Goal: Task Accomplishment & Management: Manage account settings

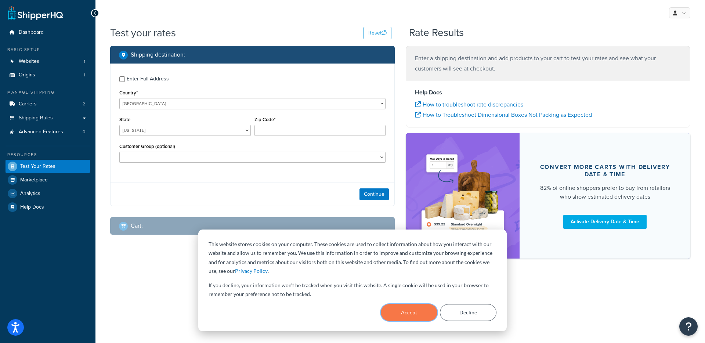
click at [394, 307] on button "Accept" at bounding box center [409, 312] width 57 height 17
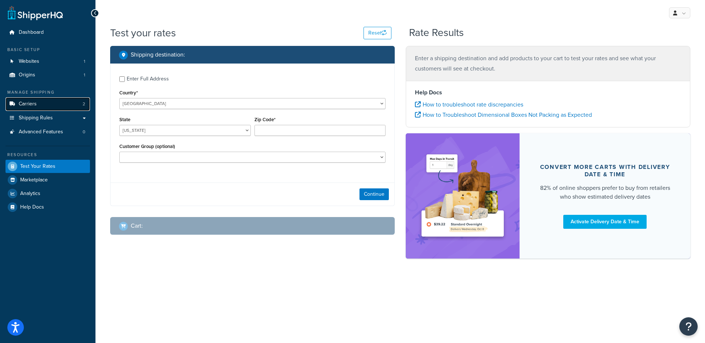
click at [39, 104] on link "Carriers 2" at bounding box center [48, 104] width 84 height 14
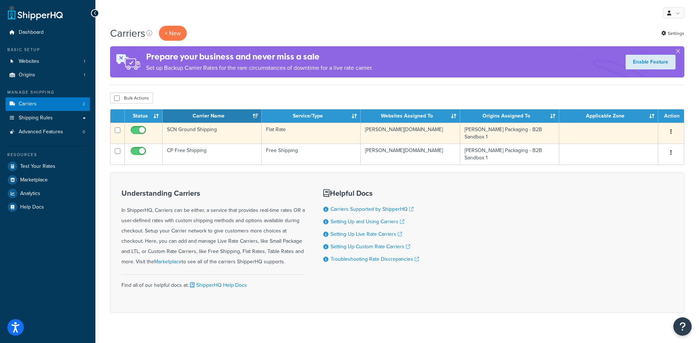
click at [288, 139] on td "Flat Rate" at bounding box center [311, 133] width 99 height 21
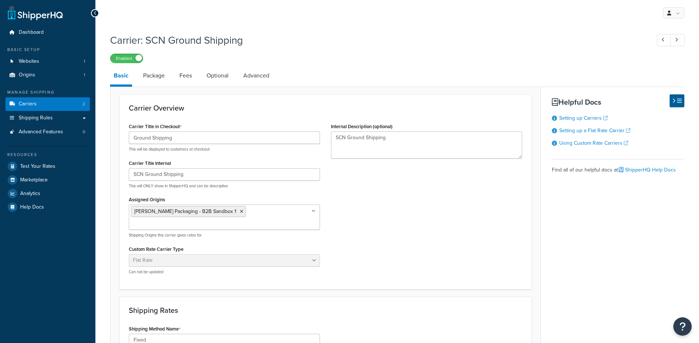
select select "flat"
click at [69, 96] on div "Manage Shipping Carriers 2 Shipping Rules Shipping Rules All Shipping Rules 10 …" at bounding box center [48, 113] width 84 height 49
click at [65, 102] on link "Carriers 2" at bounding box center [48, 104] width 84 height 14
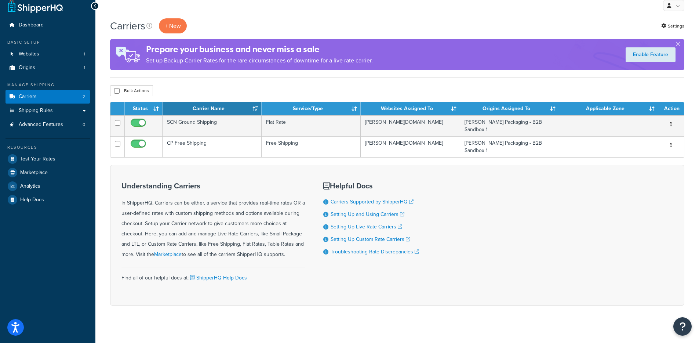
scroll to position [14, 0]
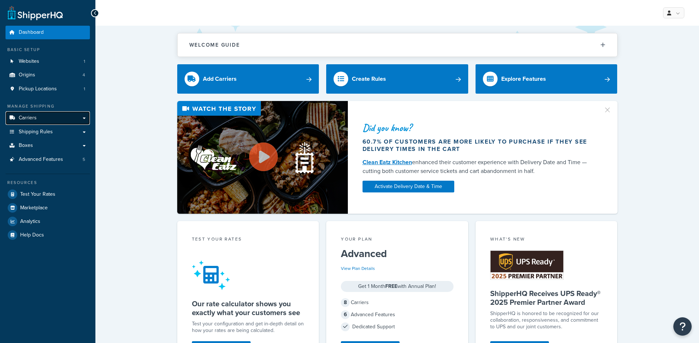
click at [54, 119] on link "Carriers" at bounding box center [48, 118] width 84 height 14
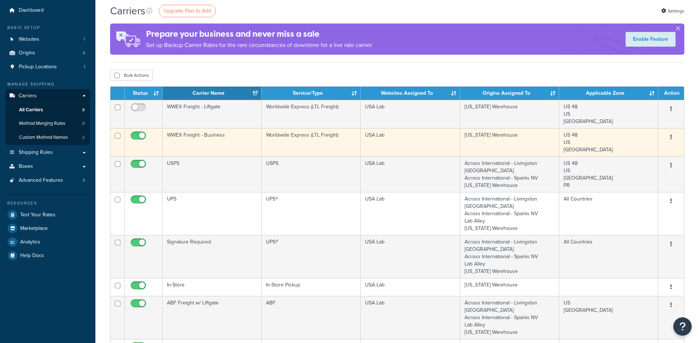
scroll to position [29, 0]
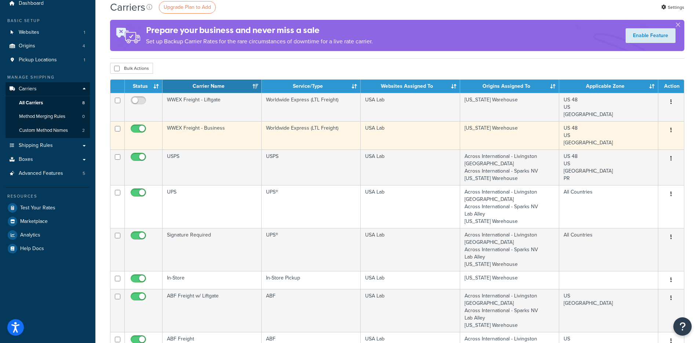
click at [236, 138] on td "WWEX Freight - Business" at bounding box center [212, 135] width 99 height 28
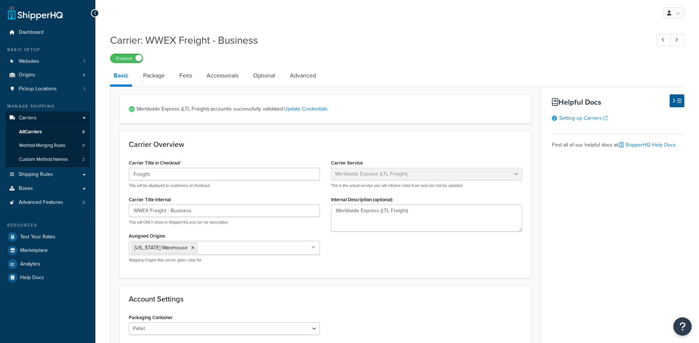
select select "worldwideExpressFreight"
click at [218, 81] on link "Accessorials" at bounding box center [222, 76] width 39 height 18
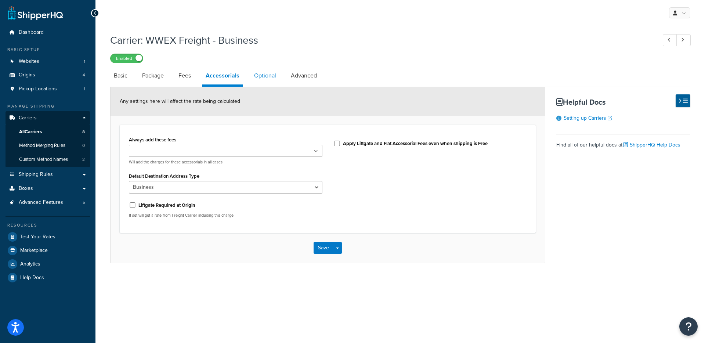
click at [268, 81] on link "Optional" at bounding box center [264, 76] width 29 height 18
select select "125"
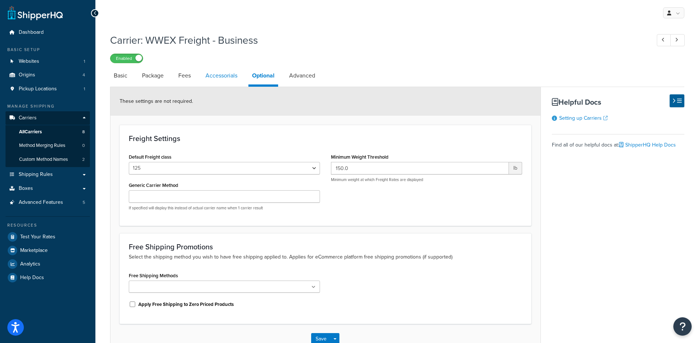
click at [238, 81] on link "Accessorials" at bounding box center [221, 76] width 39 height 18
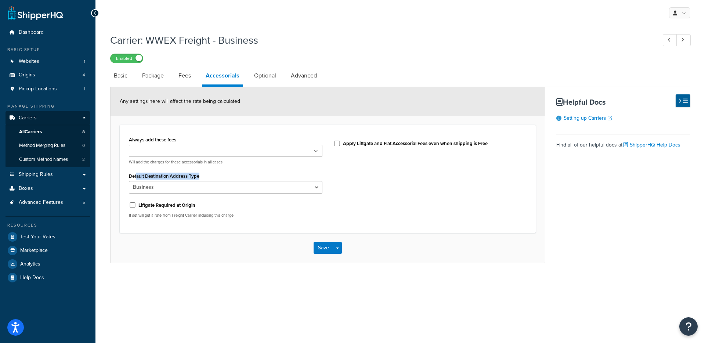
drag, startPoint x: 136, startPoint y: 174, endPoint x: 216, endPoint y: 179, distance: 80.6
click at [216, 179] on div "Default Destination Address Type Business Residential" at bounding box center [225, 182] width 193 height 23
click at [226, 231] on div "Always add these fees Liftgate Address Type Scheduled Appointment Inside Delive…" at bounding box center [328, 179] width 416 height 108
click at [184, 79] on link "Fees" at bounding box center [185, 76] width 20 height 18
select select "AFTER"
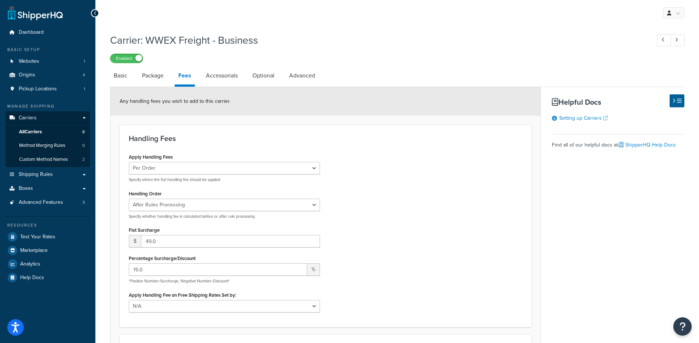
scroll to position [1, 0]
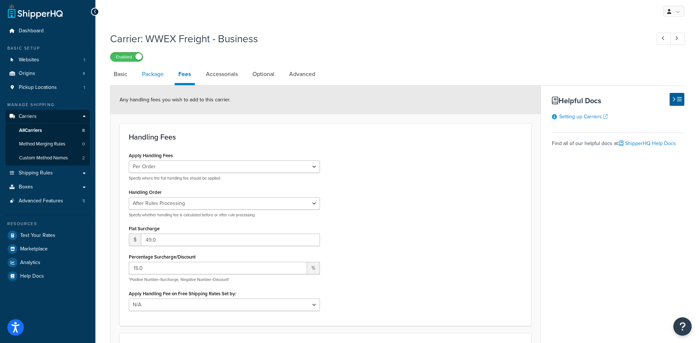
click at [154, 82] on link "Package" at bounding box center [152, 74] width 29 height 18
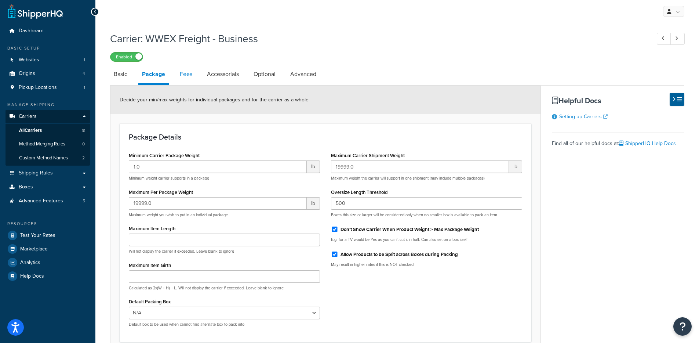
click at [188, 80] on link "Fees" at bounding box center [186, 74] width 20 height 18
select select "AFTER"
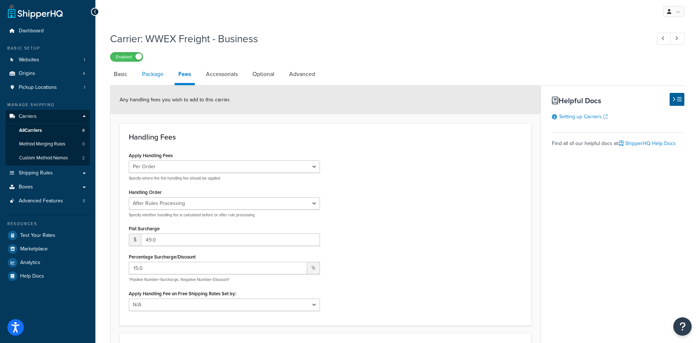
click at [151, 78] on link "Package" at bounding box center [152, 74] width 29 height 18
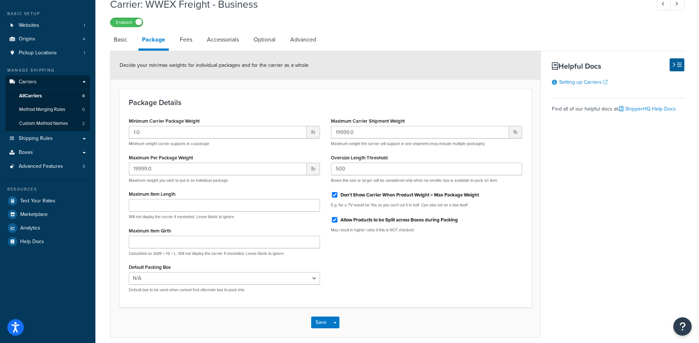
scroll to position [13, 0]
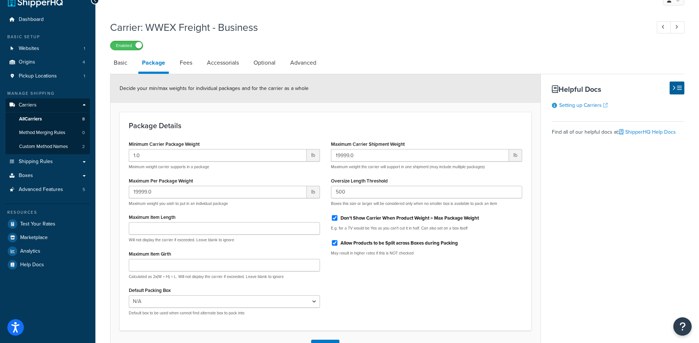
click at [271, 76] on div "Decide your min/max weights for individual packages and for the carrier as a wh…" at bounding box center [325, 88] width 430 height 29
click at [271, 68] on link "Optional" at bounding box center [264, 63] width 29 height 18
select select "125"
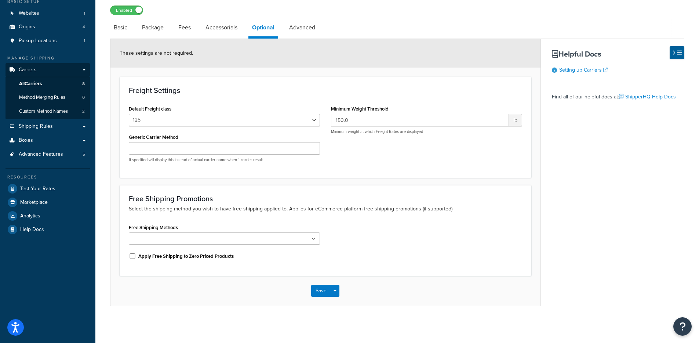
drag, startPoint x: 318, startPoint y: 28, endPoint x: 319, endPoint y: 32, distance: 4.8
click at [318, 28] on link "Advanced" at bounding box center [302, 28] width 33 height 18
select select "false"
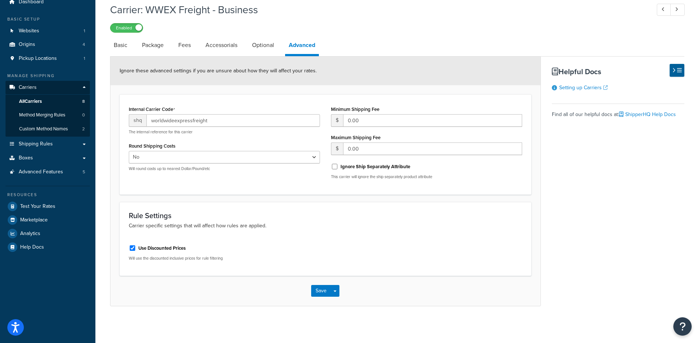
scroll to position [31, 0]
click at [125, 45] on link "Basic" at bounding box center [120, 45] width 21 height 18
select select "worldwideExpressFreight"
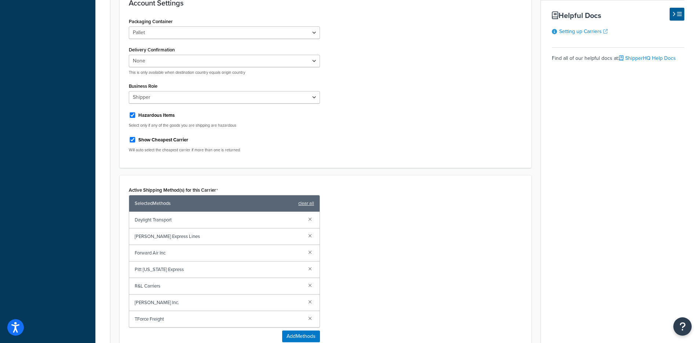
scroll to position [295, 0]
drag, startPoint x: 211, startPoint y: 143, endPoint x: 155, endPoint y: 142, distance: 56.2
click at [155, 142] on div "Show Cheapest Carrier" at bounding box center [224, 139] width 191 height 11
drag, startPoint x: 261, startPoint y: 153, endPoint x: 159, endPoint y: 162, distance: 102.4
click at [160, 153] on p "Will auto select the cheapest carrier if more than one is returned" at bounding box center [224, 151] width 191 height 6
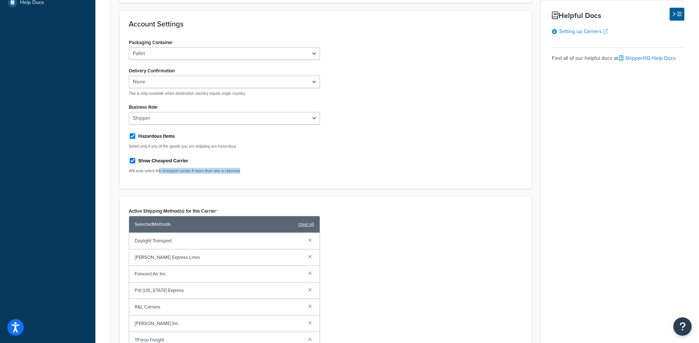
scroll to position [257, 0]
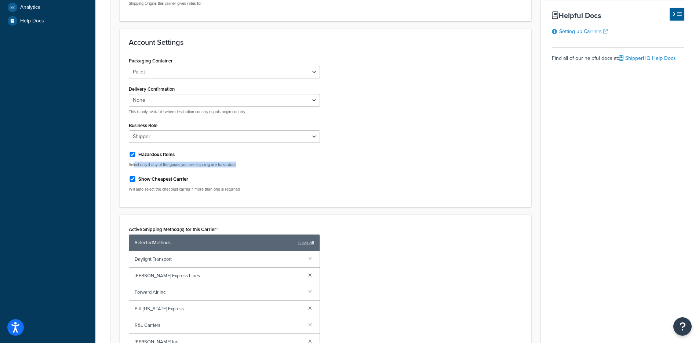
drag, startPoint x: 134, startPoint y: 166, endPoint x: 254, endPoint y: 164, distance: 120.4
click at [254, 164] on p "Select only if any of the goods you are shipping are hazardous" at bounding box center [224, 165] width 191 height 6
click at [95, 168] on div "Dashboard Basic Setup Websites 1 Origins 4 Pickup Locations 1 Manage Shipping C…" at bounding box center [47, 152] width 95 height 818
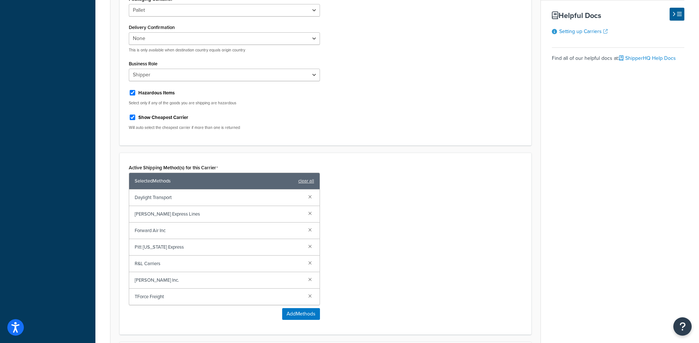
scroll to position [0, 0]
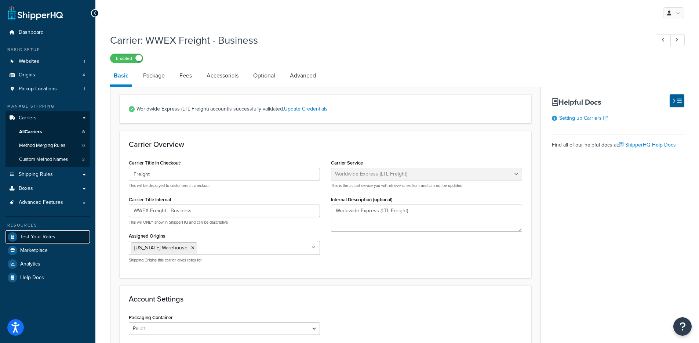
click at [48, 232] on link "Test Your Rates" at bounding box center [48, 236] width 84 height 13
drag, startPoint x: 39, startPoint y: 236, endPoint x: 115, endPoint y: 185, distance: 91.8
click at [39, 236] on span "Test Your Rates" at bounding box center [37, 237] width 35 height 6
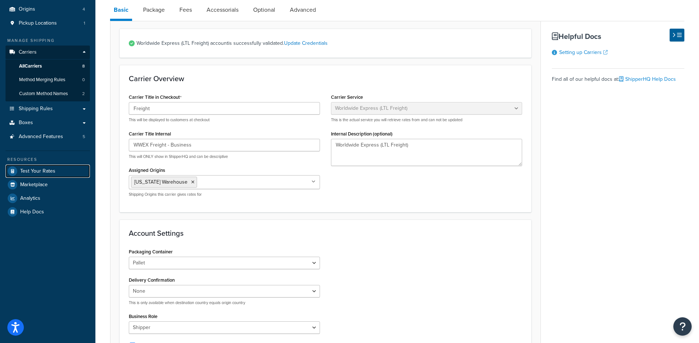
scroll to position [150, 0]
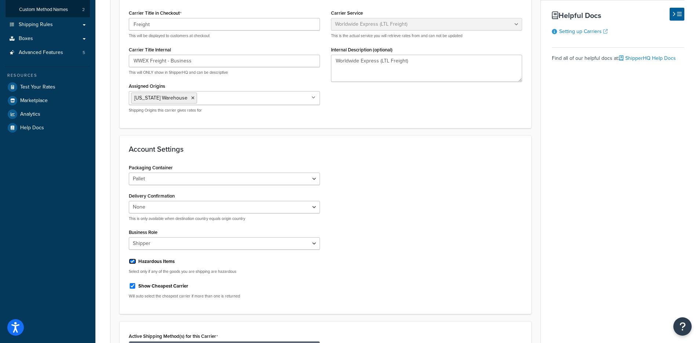
click at [129, 261] on input "Hazardous Items" at bounding box center [132, 261] width 7 height 6
checkbox input "false"
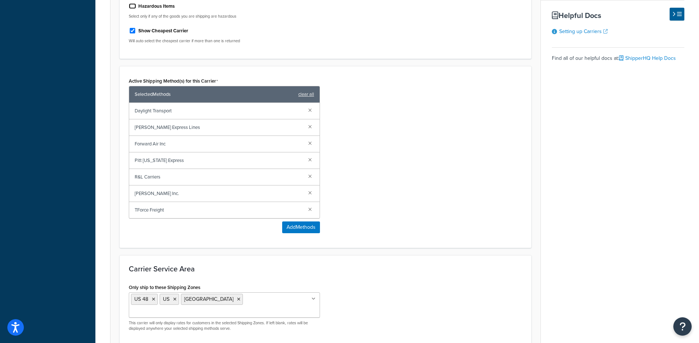
scroll to position [465, 0]
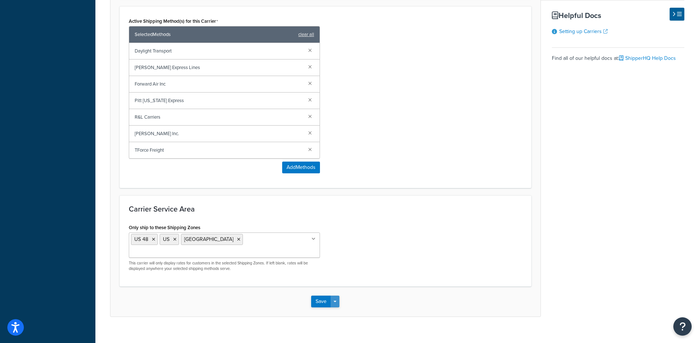
click at [336, 295] on button "Save Dropdown" at bounding box center [335, 301] width 9 height 12
click at [334, 307] on button "Save and Edit" at bounding box center [338, 314] width 54 height 15
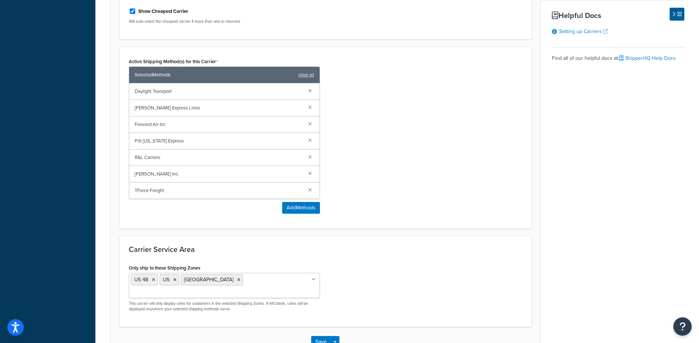
scroll to position [0, 0]
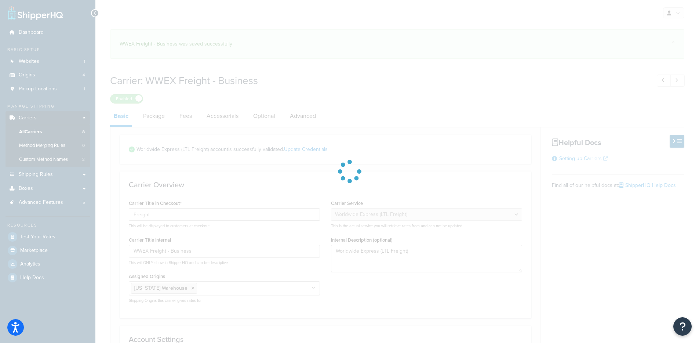
select select "worldwideExpressFreight"
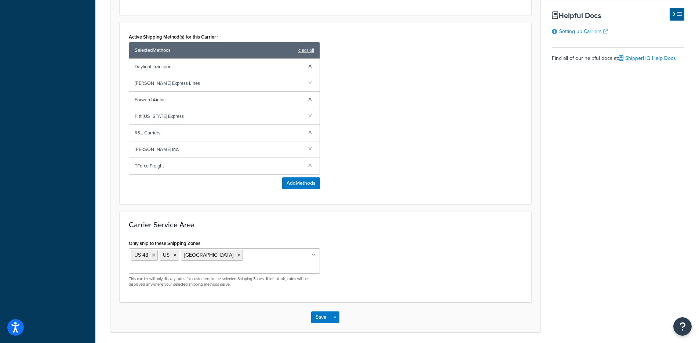
scroll to position [209, 0]
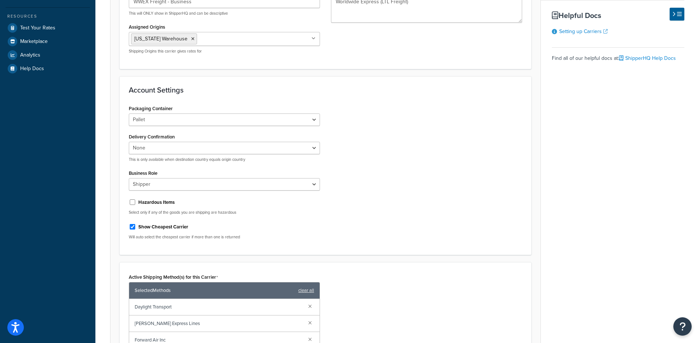
drag, startPoint x: 142, startPoint y: 202, endPoint x: 147, endPoint y: 203, distance: 5.3
click at [142, 202] on label "Hazardous Items" at bounding box center [156, 202] width 36 height 7
click at [136, 202] on input "Hazardous Items" at bounding box center [132, 202] width 7 height 6
checkbox input "true"
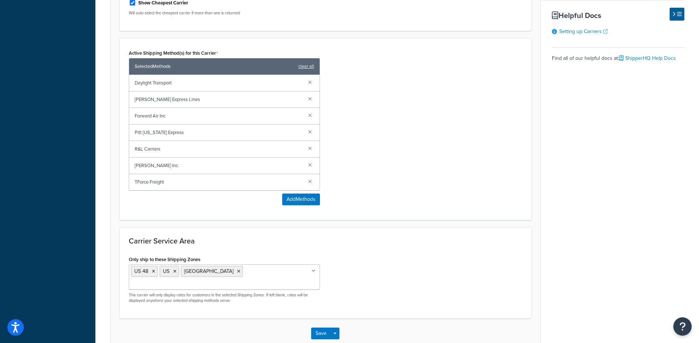
scroll to position [465, 0]
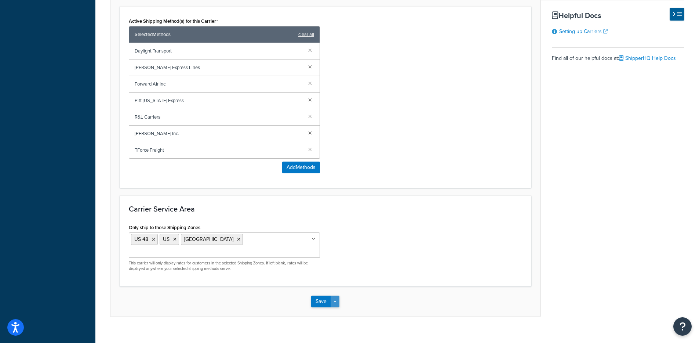
drag, startPoint x: 337, startPoint y: 291, endPoint x: 336, endPoint y: 300, distance: 8.8
click at [337, 295] on button "Save Dropdown" at bounding box center [335, 301] width 9 height 12
click at [336, 307] on button "Save and Edit" at bounding box center [338, 314] width 54 height 15
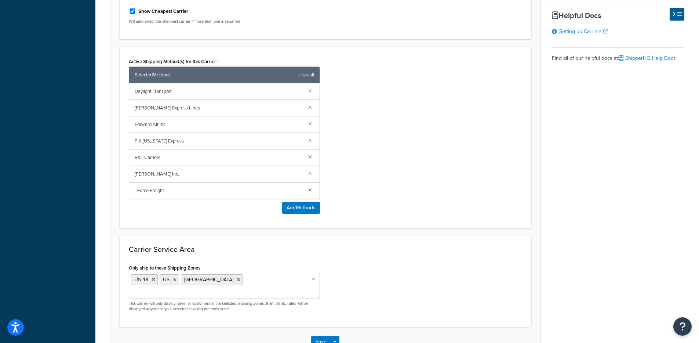
scroll to position [0, 0]
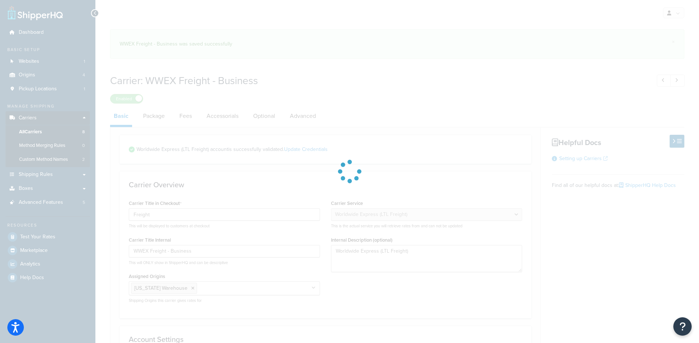
select select "worldwideExpressFreight"
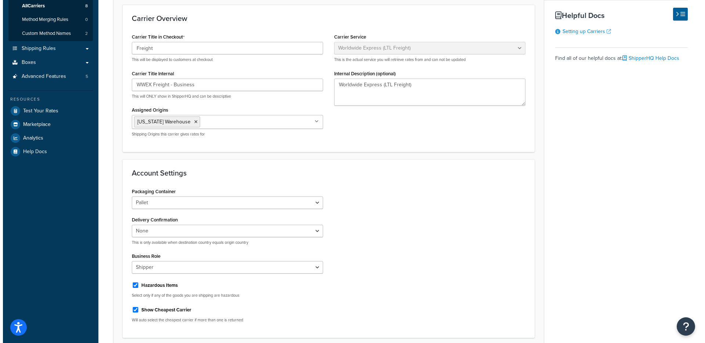
scroll to position [406, 0]
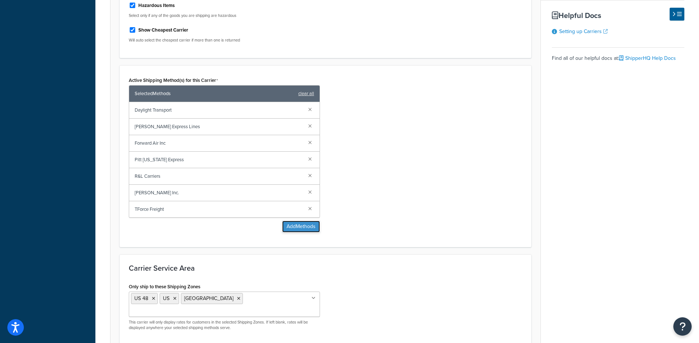
click at [301, 229] on button "Add Methods" at bounding box center [301, 227] width 38 height 12
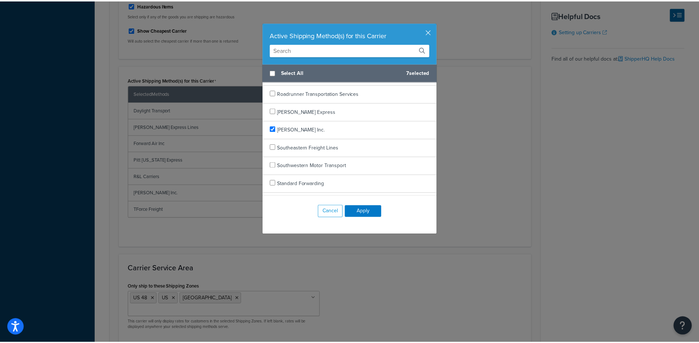
scroll to position [893, 0]
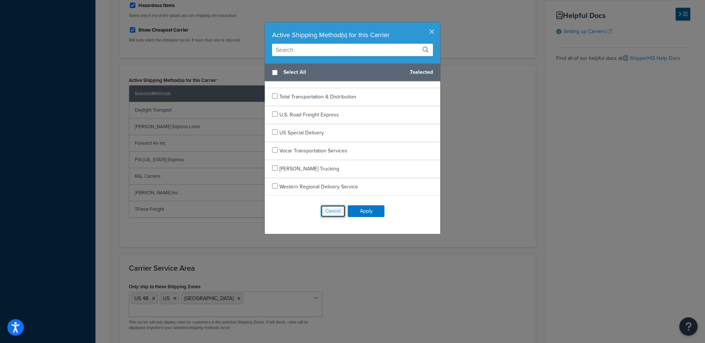
click at [336, 212] on button "Cancel" at bounding box center [332, 211] width 25 height 12
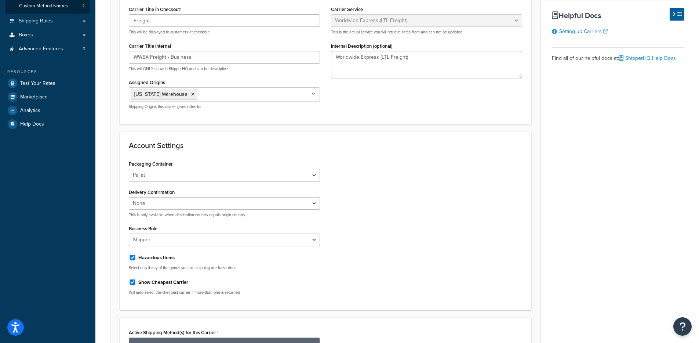
scroll to position [147, 0]
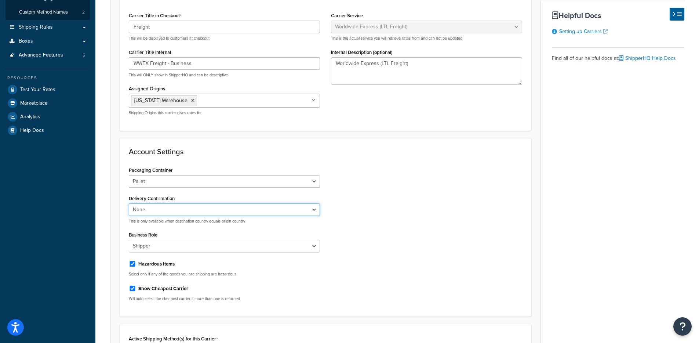
click at [319, 206] on select "None Delivery Confirmation Signature Required Adult Signature Required" at bounding box center [224, 209] width 191 height 12
click at [294, 208] on select "None Delivery Confirmation Signature Required Adult Signature Required" at bounding box center [224, 209] width 191 height 12
click at [295, 188] on div "Packaging Container Pallet Bag Bale Box Bundle Carton Case Crate Drum Pail Piec…" at bounding box center [224, 236] width 202 height 142
click at [305, 185] on select "Pallet Bag Bale Box Bundle Carton Case Crate Drum Pail Pieces Reel Roll Skid Ta…" at bounding box center [224, 181] width 191 height 12
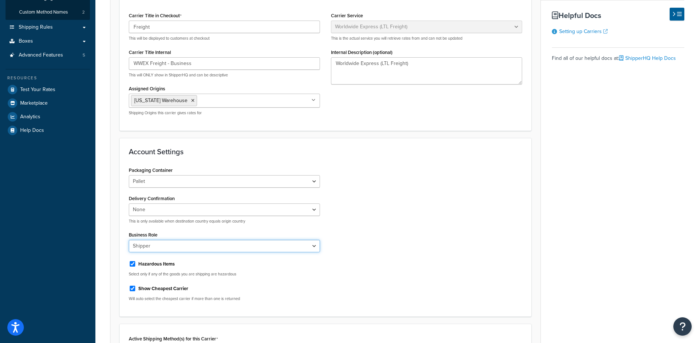
click at [277, 246] on select "Shipper Consignee Third Party" at bounding box center [224, 246] width 191 height 12
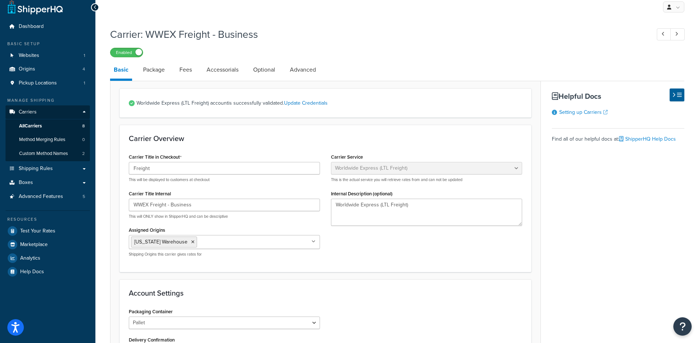
scroll to position [0, 0]
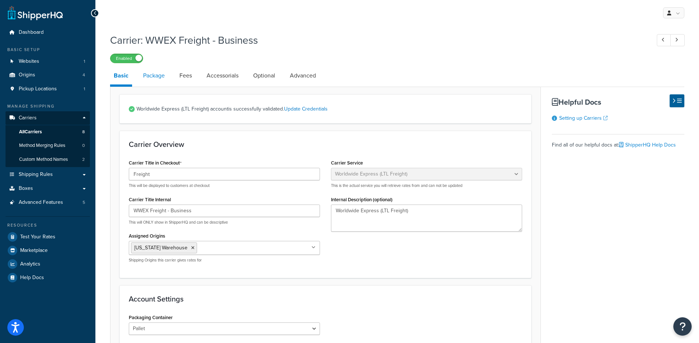
click at [157, 77] on link "Package" at bounding box center [153, 76] width 29 height 18
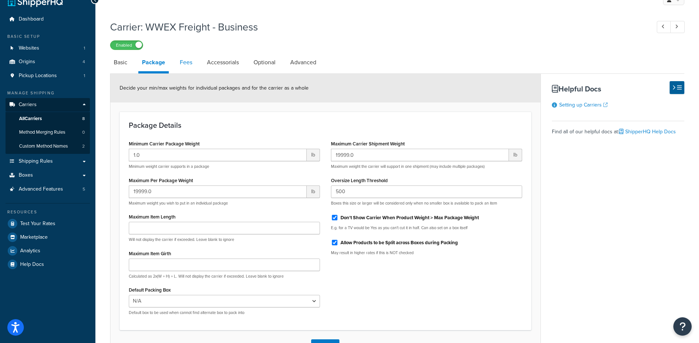
click at [187, 65] on link "Fees" at bounding box center [186, 63] width 20 height 18
select select "AFTER"
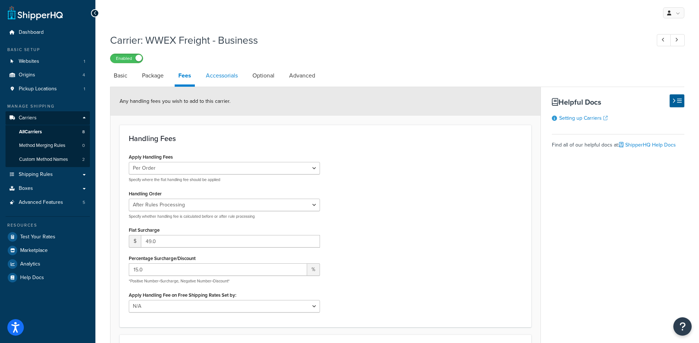
click at [229, 81] on link "Accessorials" at bounding box center [221, 76] width 39 height 18
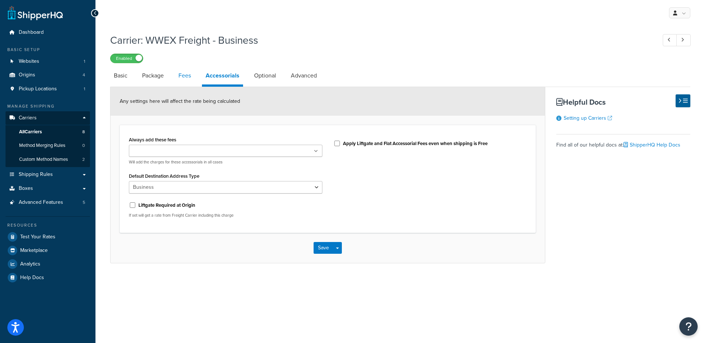
click at [187, 76] on link "Fees" at bounding box center [185, 76] width 20 height 18
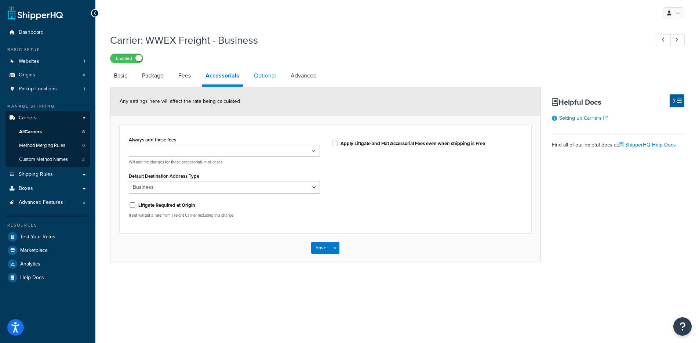
select select "AFTER"
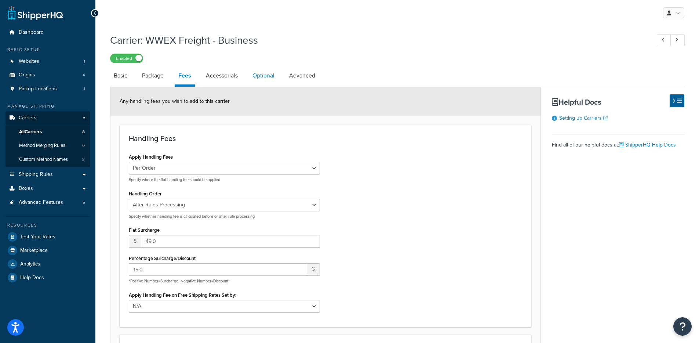
click at [258, 75] on link "Optional" at bounding box center [263, 76] width 29 height 18
select select "125"
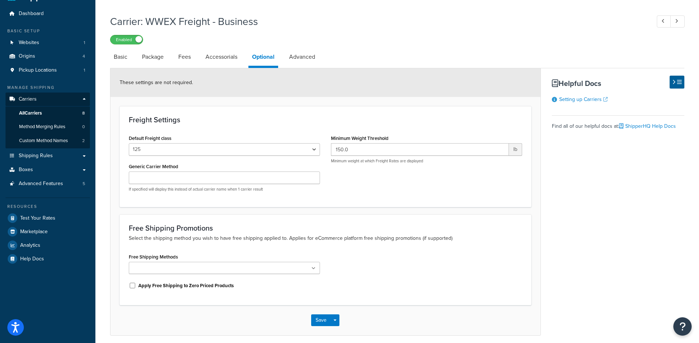
scroll to position [49, 0]
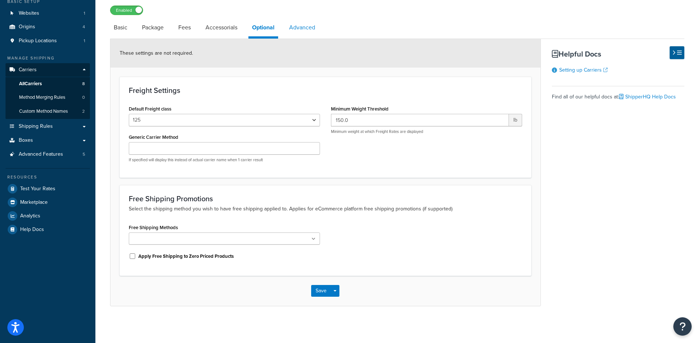
click at [311, 28] on link "Advanced" at bounding box center [302, 28] width 33 height 18
select select "false"
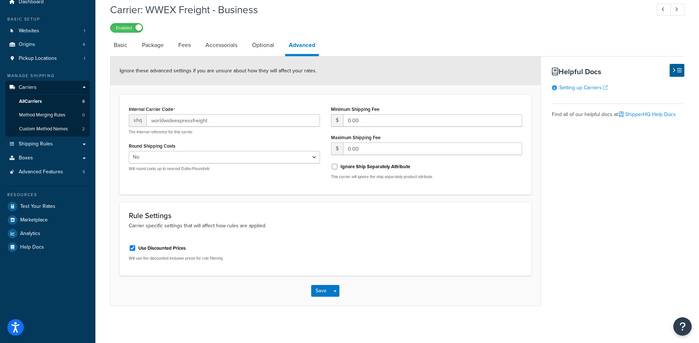
scroll to position [31, 0]
click at [124, 50] on link "Basic" at bounding box center [120, 45] width 21 height 18
select select "worldwideExpressFreight"
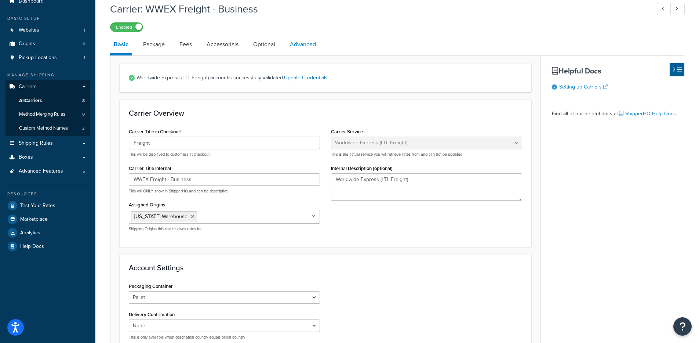
click at [288, 48] on link "Advanced" at bounding box center [302, 45] width 33 height 18
select select "false"
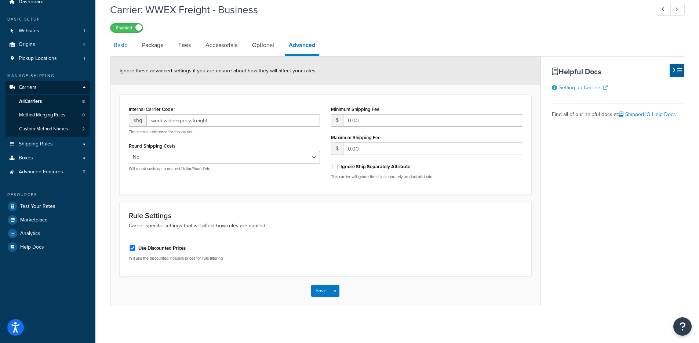
click at [125, 46] on link "Basic" at bounding box center [120, 45] width 21 height 18
select select "worldwideExpressFreight"
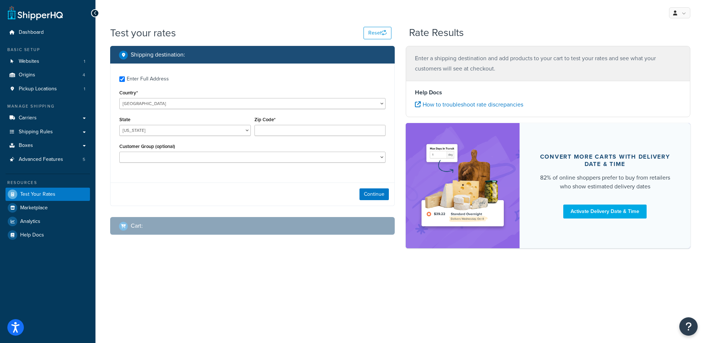
checkbox input "true"
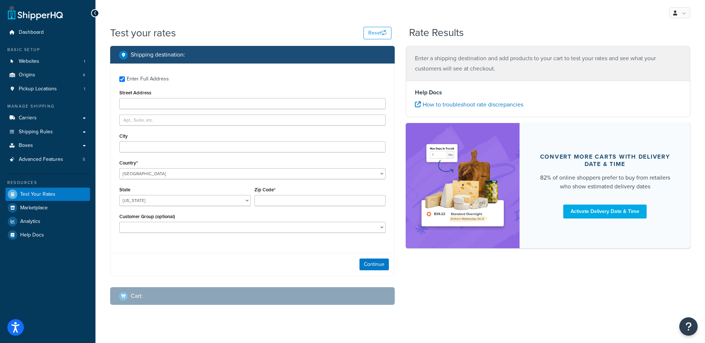
type input "48390"
select select "MI"
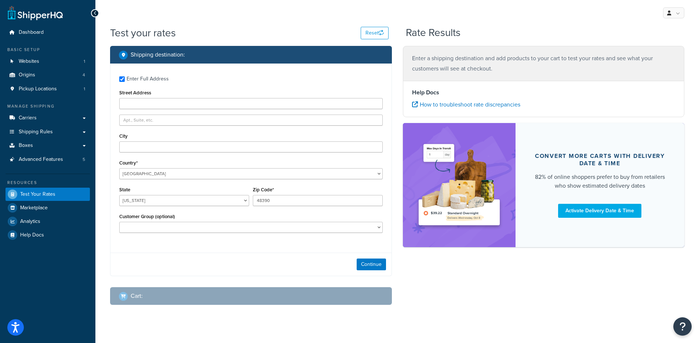
select select "125"
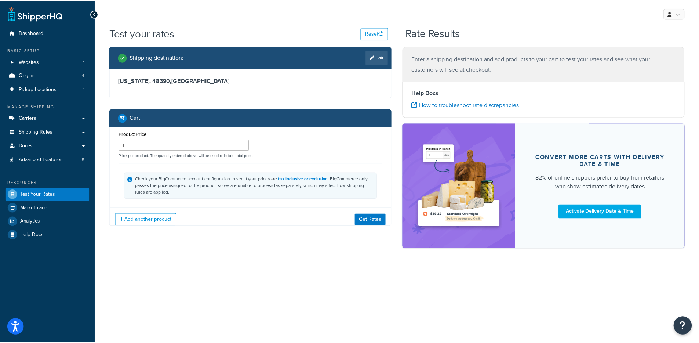
scroll to position [61, 0]
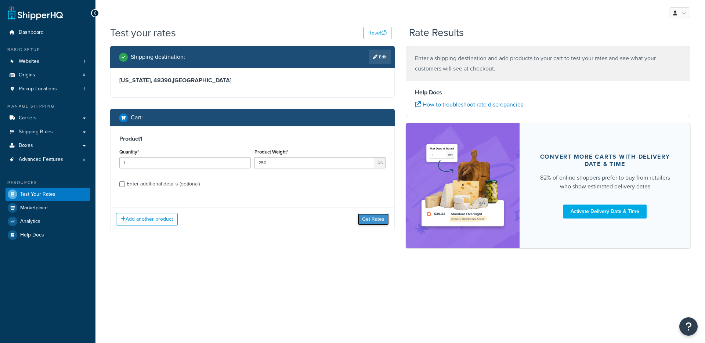
click at [379, 219] on button "Get Rates" at bounding box center [373, 219] width 31 height 12
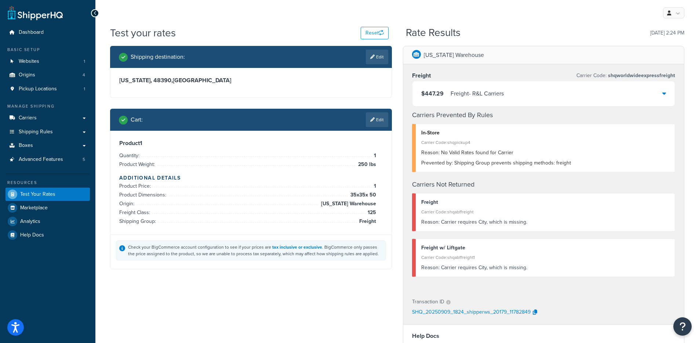
click at [459, 102] on div "$447.29 Freight - R&L Carriers" at bounding box center [544, 93] width 263 height 25
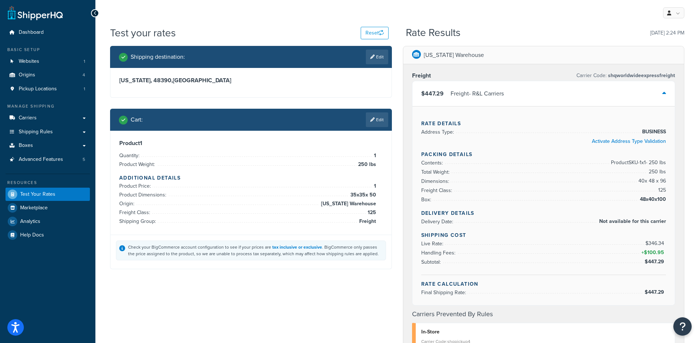
click at [458, 100] on div "$447.29 Freight - R&L Carriers" at bounding box center [544, 93] width 263 height 25
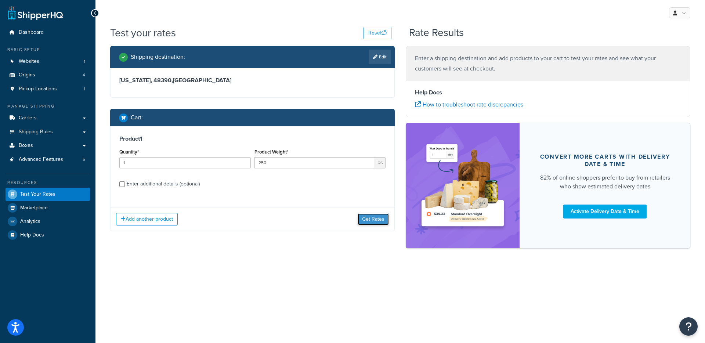
click at [377, 217] on button "Get Rates" at bounding box center [373, 219] width 31 height 12
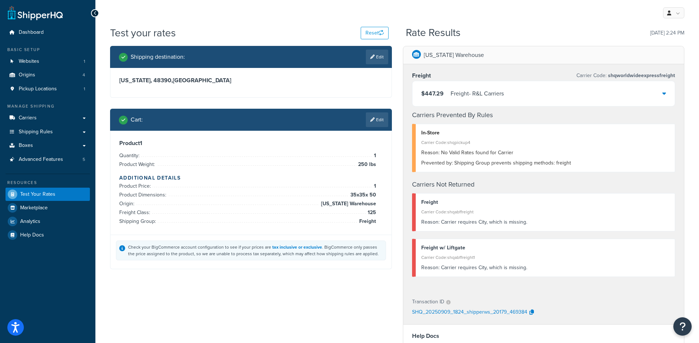
click at [301, 150] on div "Product 1 Quantity: 1 Product Weight: 250 lbs Additional Details Product Price:…" at bounding box center [251, 182] width 264 height 86
click at [415, 98] on div "$447.29 Freight - R&L Carriers" at bounding box center [544, 93] width 263 height 25
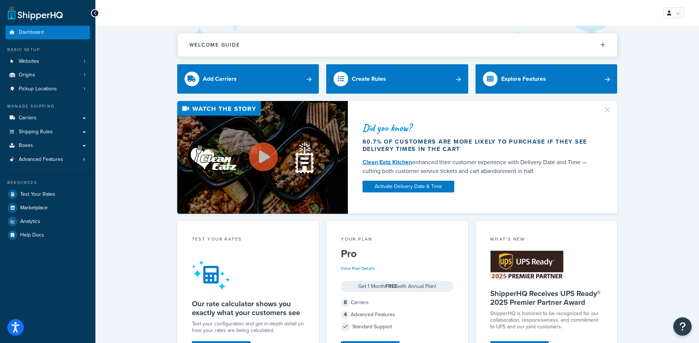
click at [135, 138] on div "Did you know? 60.7% of customers are more likely to purchase if they see delive…" at bounding box center [397, 157] width 574 height 113
click at [56, 134] on link "Shipping Rules" at bounding box center [48, 132] width 84 height 14
click at [57, 109] on div "Manage Shipping" at bounding box center [48, 106] width 84 height 6
click at [55, 120] on link "Carriers" at bounding box center [48, 118] width 84 height 14
click at [57, 67] on link "Websites 1" at bounding box center [48, 62] width 84 height 14
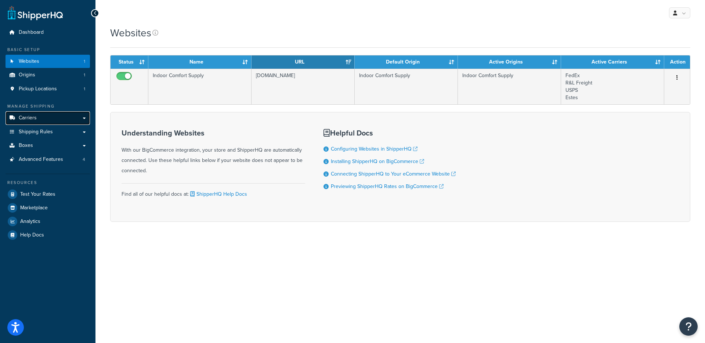
click at [62, 116] on link "Carriers" at bounding box center [48, 118] width 84 height 14
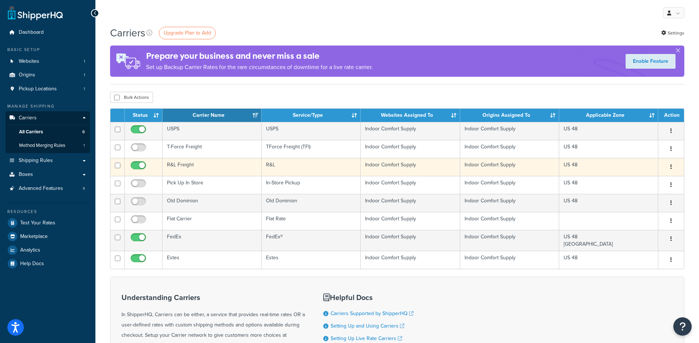
click at [215, 169] on td "R&L Freight" at bounding box center [212, 167] width 99 height 18
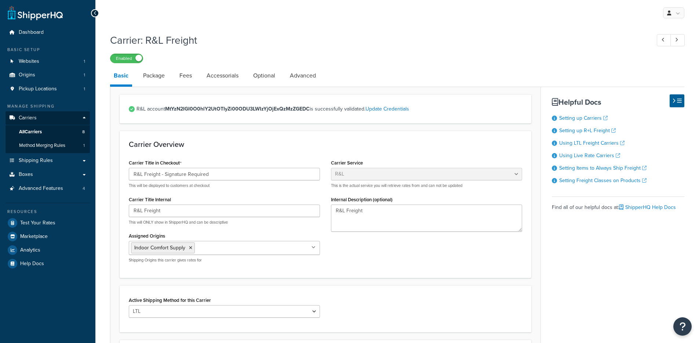
select select "rlFreight"
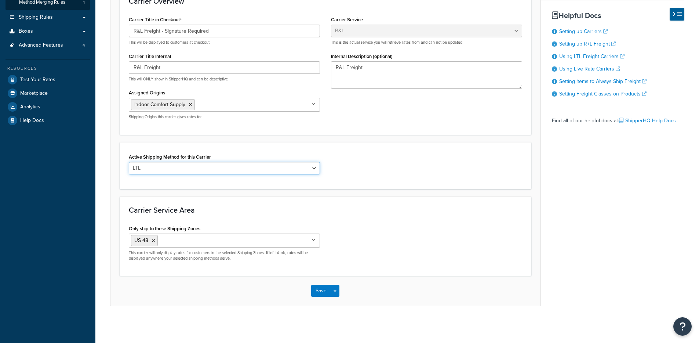
click at [278, 165] on select "LTL" at bounding box center [224, 168] width 191 height 12
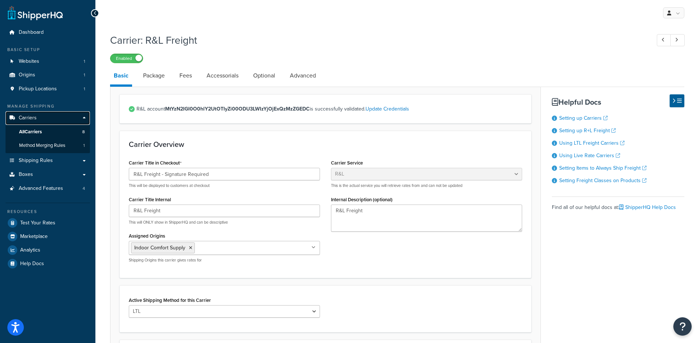
click at [58, 121] on link "Carriers" at bounding box center [48, 118] width 84 height 14
click at [56, 128] on link "All Carriers 8" at bounding box center [48, 132] width 84 height 14
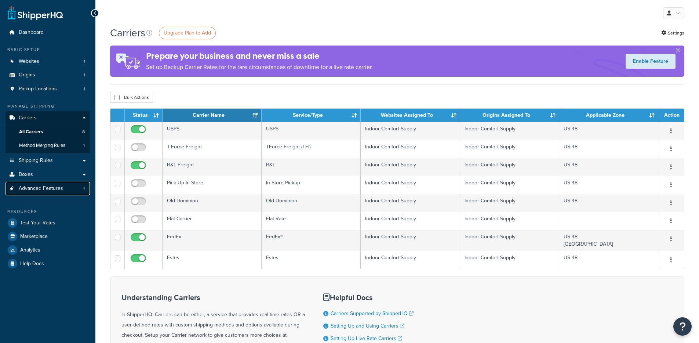
drag, startPoint x: 0, startPoint y: 0, endPoint x: 42, endPoint y: 187, distance: 191.5
click at [44, 186] on span "Advanced Features" at bounding box center [41, 188] width 44 height 6
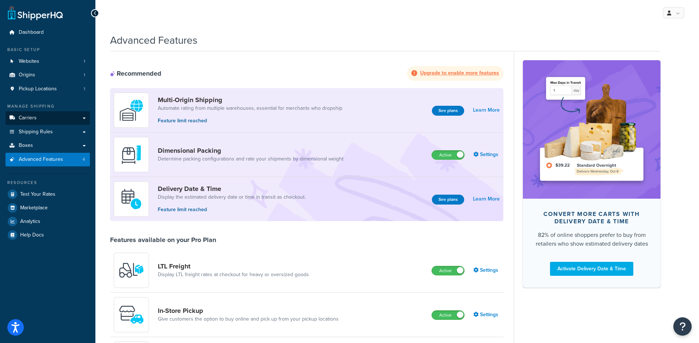
click at [63, 117] on link "Carriers" at bounding box center [48, 118] width 84 height 14
click at [65, 121] on link "Carriers" at bounding box center [48, 118] width 84 height 14
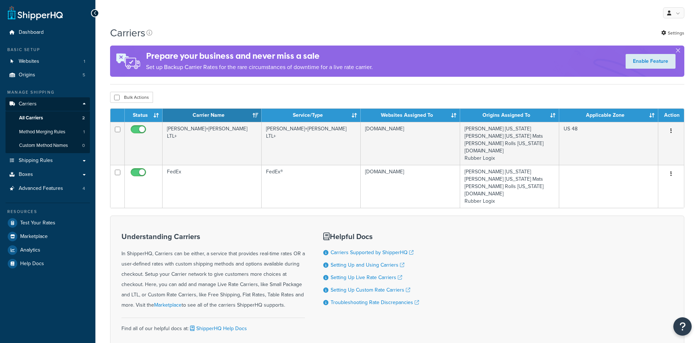
click at [209, 87] on div "Carriers Settings Prepare your business and never miss a sale Set up Backup Car…" at bounding box center [397, 204] width 604 height 356
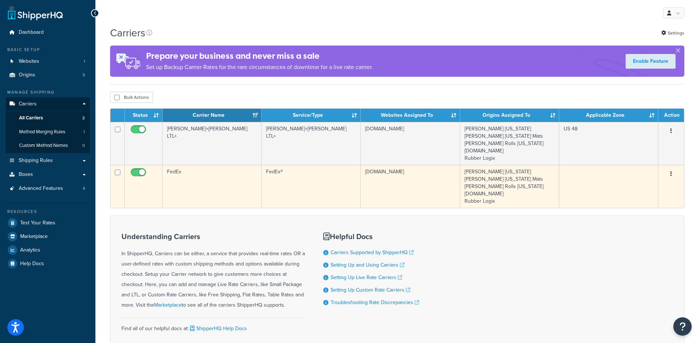
click at [225, 178] on td "FedEx" at bounding box center [212, 186] width 99 height 43
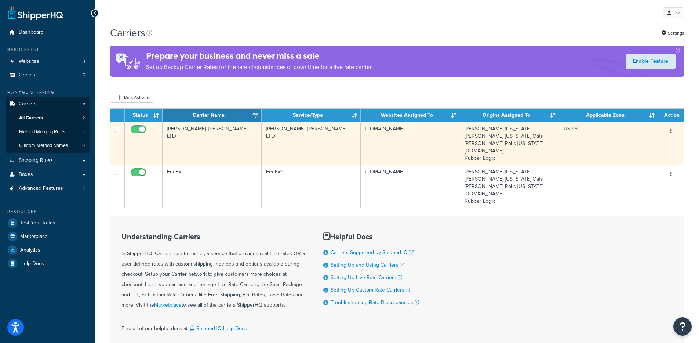
click at [229, 146] on td "[PERSON_NAME]+[PERSON_NAME] LTL+" at bounding box center [212, 143] width 99 height 43
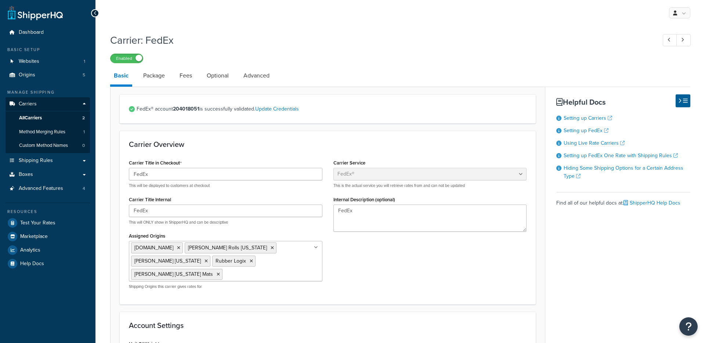
select select "fedEx"
select select "REGULAR_PICKUP"
select select "YOUR_PACKAGING"
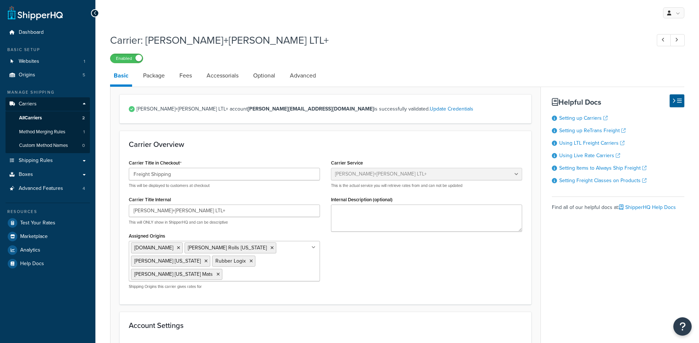
select select "reTransFreight"
drag, startPoint x: 194, startPoint y: 141, endPoint x: 114, endPoint y: 123, distance: 82.5
click at [194, 141] on h3 "Carrier Overview" at bounding box center [325, 144] width 393 height 8
click at [35, 66] on link "Websites 1" at bounding box center [48, 62] width 84 height 14
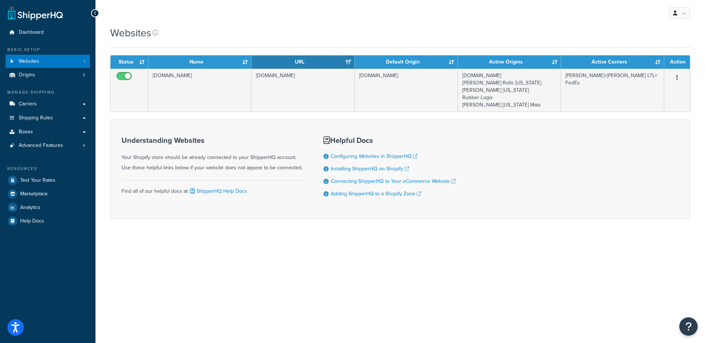
click at [226, 123] on div "Understanding Websites Your Shopify store should be already connected to your S…" at bounding box center [400, 168] width 580 height 99
click at [59, 103] on link "Carriers" at bounding box center [48, 104] width 84 height 14
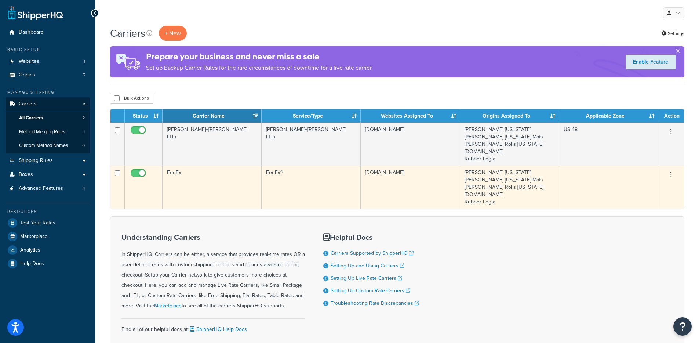
click at [227, 188] on td "FedEx" at bounding box center [212, 187] width 99 height 43
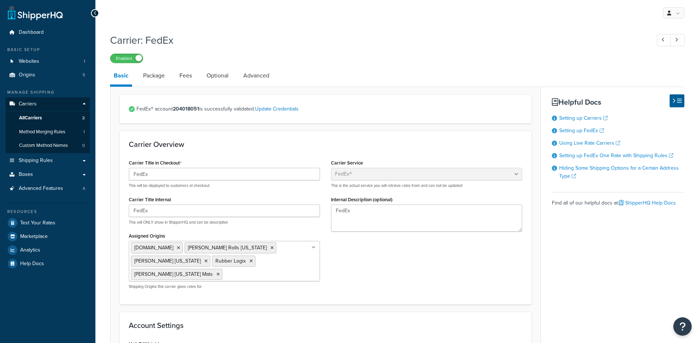
select select "fedEx"
select select "REGULAR_PICKUP"
select select "YOUR_PACKAGING"
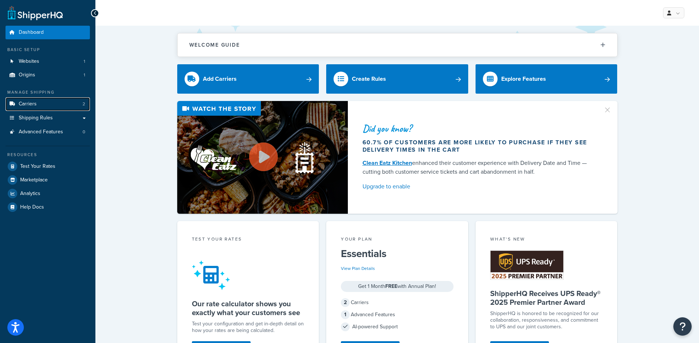
click at [54, 106] on link "Carriers 2" at bounding box center [48, 104] width 84 height 14
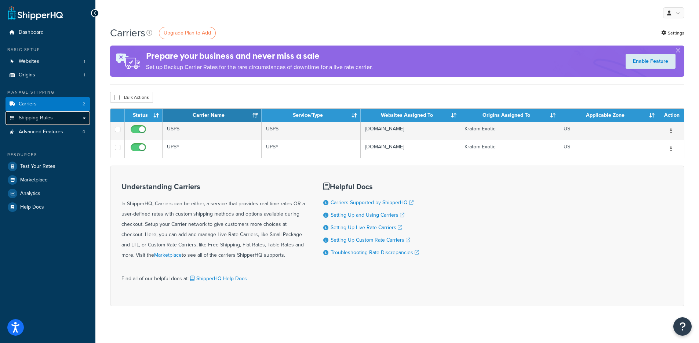
click at [57, 123] on link "Shipping Rules" at bounding box center [48, 118] width 84 height 14
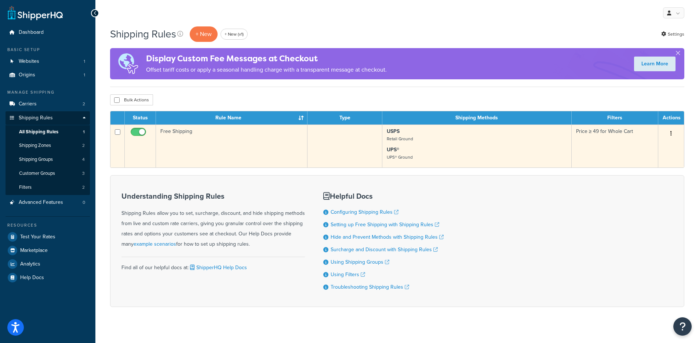
click at [220, 143] on td "Free Shipping" at bounding box center [232, 145] width 152 height 43
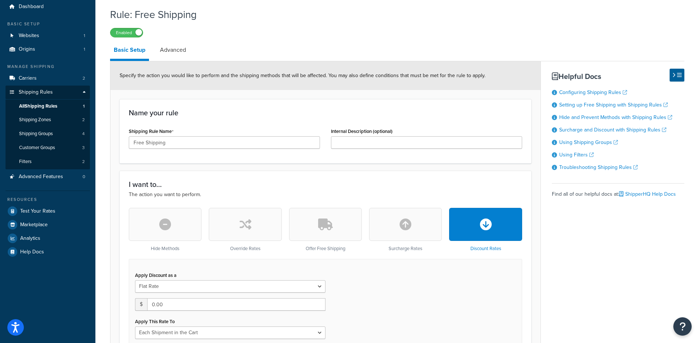
scroll to position [15, 0]
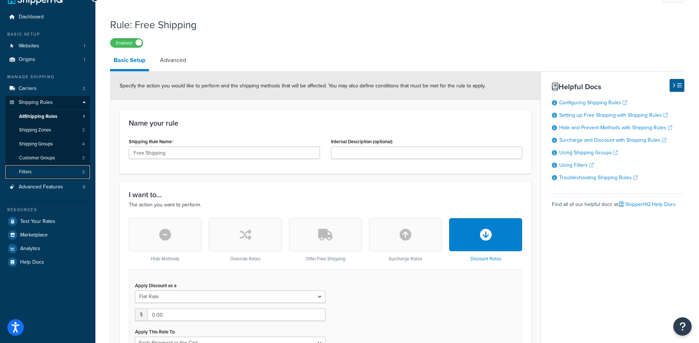
click at [47, 176] on link "Filters 2" at bounding box center [48, 172] width 84 height 14
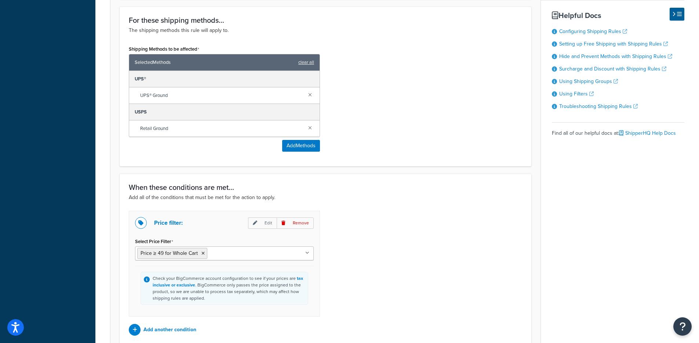
scroll to position [461, 0]
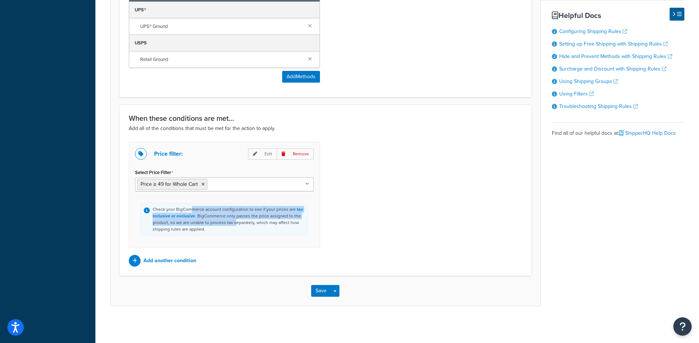
drag, startPoint x: 234, startPoint y: 220, endPoint x: 204, endPoint y: 218, distance: 29.8
click at [190, 210] on div "Check your BigCommerce account configuration to see if your prices are tax incl…" at bounding box center [229, 219] width 152 height 26
click at [349, 222] on div "Price filter: Edit Remove Select Price Filter Price ≥ 49 for Whole Cart No resu…" at bounding box center [325, 204] width 404 height 125
drag, startPoint x: 235, startPoint y: 231, endPoint x: 202, endPoint y: 220, distance: 35.4
click at [202, 220] on div "Check your BigCommerce account configuration to see if your prices are tax incl…" at bounding box center [229, 219] width 152 height 26
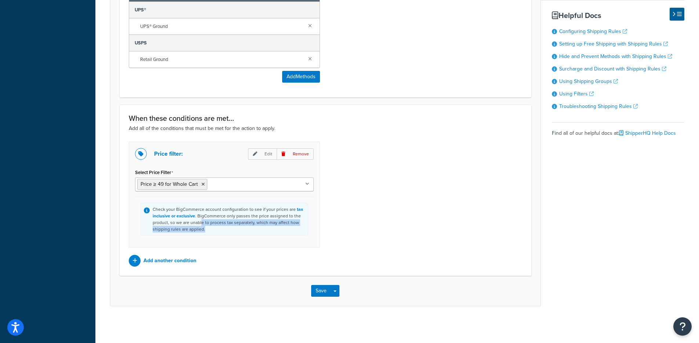
click at [276, 227] on div "Check your BigCommerce account configuration to see if your prices are tax incl…" at bounding box center [229, 219] width 152 height 26
drag, startPoint x: 231, startPoint y: 213, endPoint x: 266, endPoint y: 215, distance: 35.3
click at [266, 215] on div "Check your BigCommerce account configuration to see if your prices are tax incl…" at bounding box center [229, 219] width 152 height 26
click at [266, 228] on div "Check your BigCommerce account configuration to see if your prices are tax incl…" at bounding box center [229, 219] width 152 height 26
drag, startPoint x: 259, startPoint y: 223, endPoint x: 232, endPoint y: 215, distance: 28.3
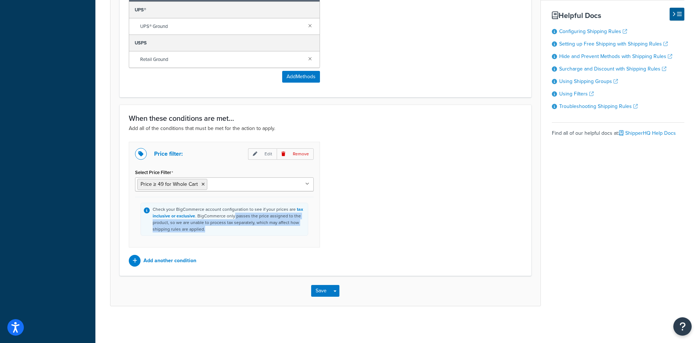
click at [232, 215] on div "Check your BigCommerce account configuration to see if your prices are tax incl…" at bounding box center [229, 219] width 152 height 26
click at [246, 228] on div "Check your BigCommerce account configuration to see if your prices are tax incl…" at bounding box center [229, 219] width 152 height 26
drag, startPoint x: 229, startPoint y: 218, endPoint x: 270, endPoint y: 226, distance: 42.0
click at [271, 226] on div "Check your BigCommerce account configuration to see if your prices are tax incl…" at bounding box center [229, 219] width 152 height 26
click at [270, 226] on div "Check your BigCommerce account configuration to see if your prices are tax incl…" at bounding box center [229, 219] width 152 height 26
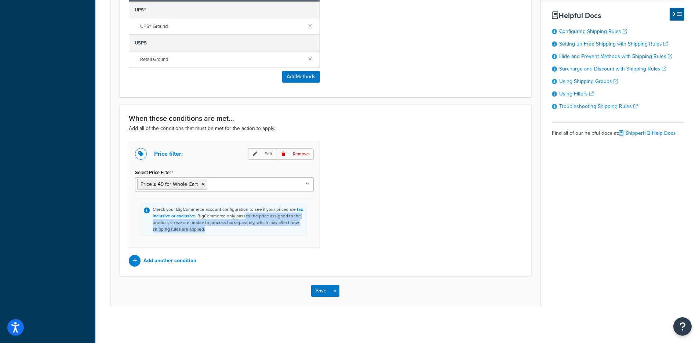
drag, startPoint x: 264, startPoint y: 222, endPoint x: 244, endPoint y: 215, distance: 21.2
click at [244, 215] on div "Check your BigCommerce account configuration to see if your prices are tax incl…" at bounding box center [229, 219] width 152 height 26
click at [242, 221] on div "Check your BigCommerce account configuration to see if your prices are tax incl…" at bounding box center [229, 219] width 152 height 26
click at [377, 137] on div "When these conditions are met... Add all of the conditions that must be met for…" at bounding box center [326, 190] width 412 height 171
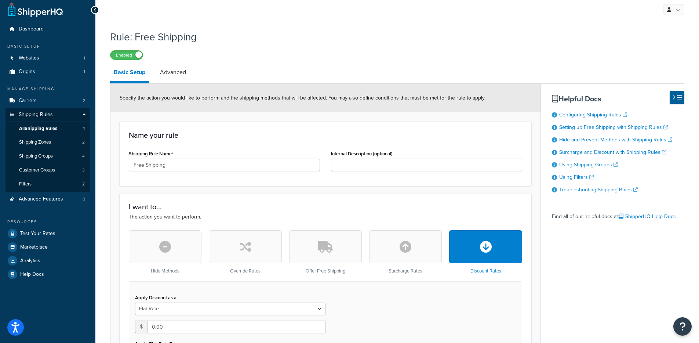
scroll to position [0, 0]
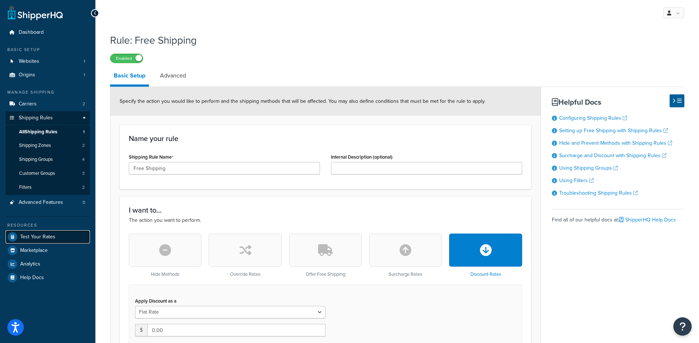
click at [51, 234] on span "Test Your Rates" at bounding box center [37, 237] width 35 height 6
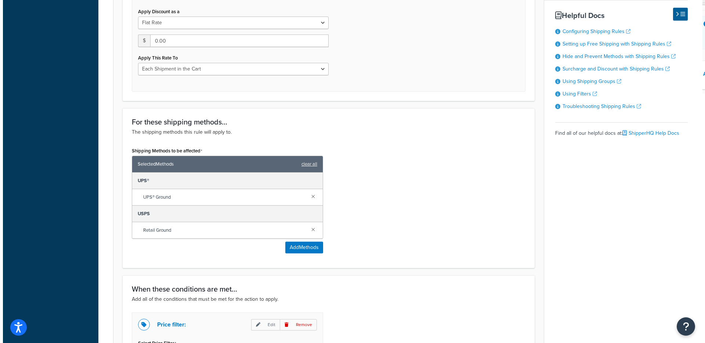
scroll to position [324, 0]
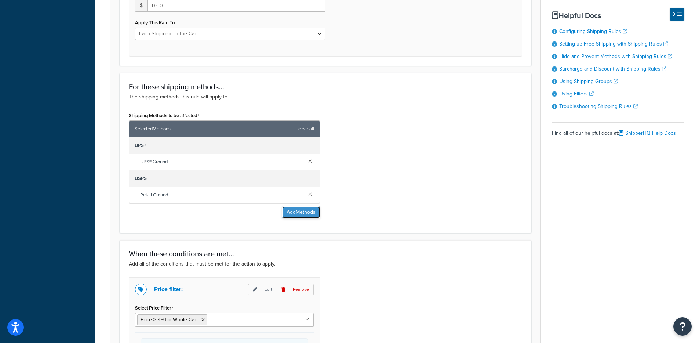
click at [296, 213] on button "Add Methods" at bounding box center [301, 212] width 38 height 12
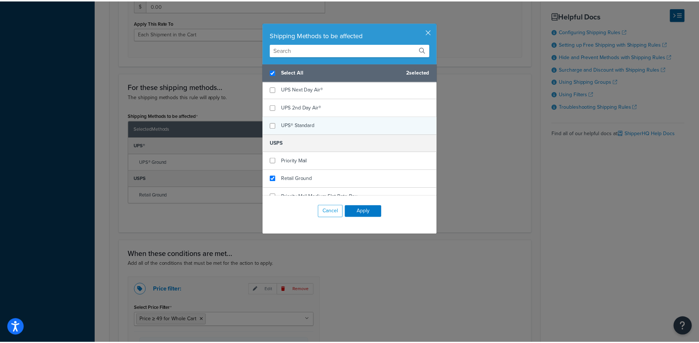
scroll to position [81, 0]
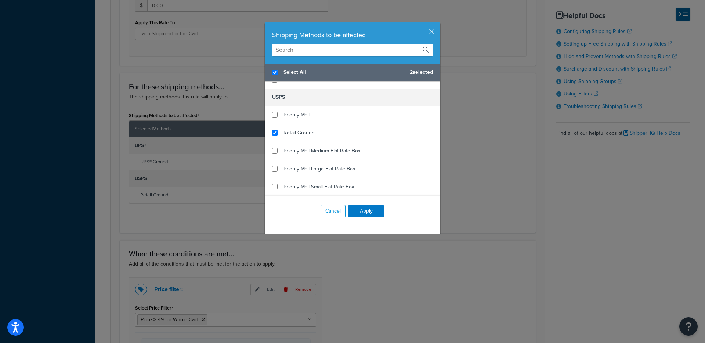
click at [284, 206] on button "Add Methods" at bounding box center [303, 212] width 38 height 12
click at [438, 24] on button "button" at bounding box center [439, 23] width 2 height 2
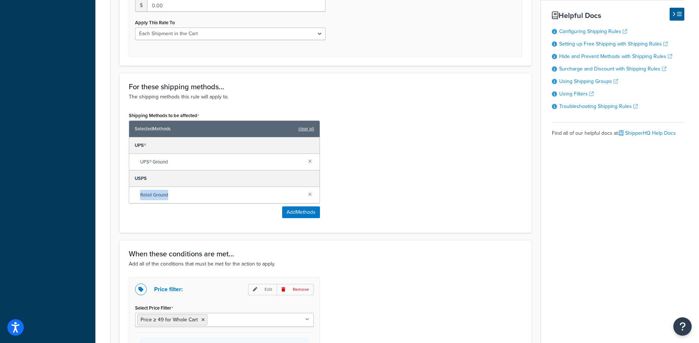
drag, startPoint x: 186, startPoint y: 196, endPoint x: 161, endPoint y: 193, distance: 25.1
click at [120, 194] on div "For these shipping methods... The shipping methods this rule will apply to. Shi…" at bounding box center [326, 153] width 412 height 160
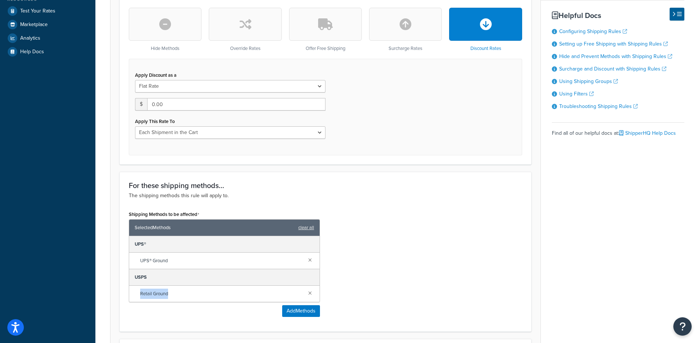
scroll to position [0, 0]
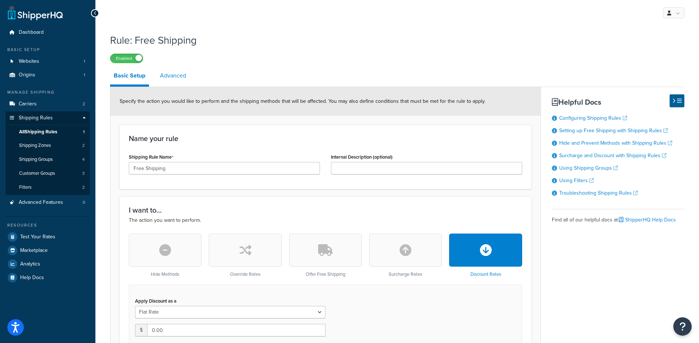
click at [175, 76] on link "Advanced" at bounding box center [172, 76] width 33 height 18
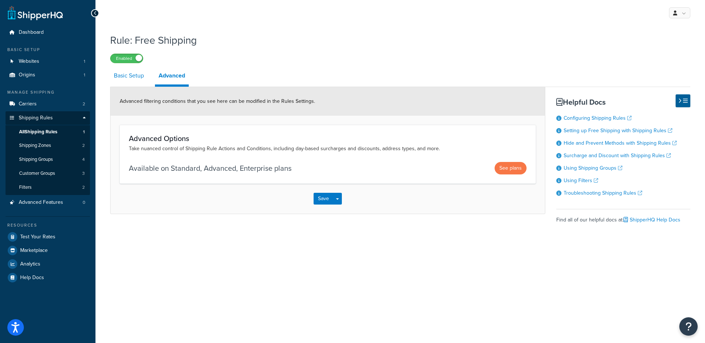
click at [138, 75] on link "Basic Setup" at bounding box center [128, 76] width 37 height 18
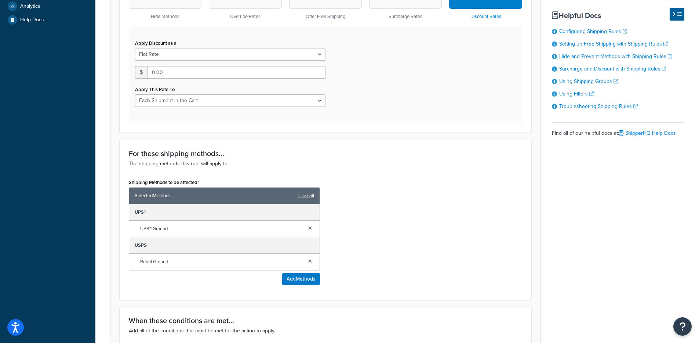
scroll to position [258, 0]
drag, startPoint x: 172, startPoint y: 275, endPoint x: 123, endPoint y: 262, distance: 51.2
click at [123, 262] on div "For these shipping methods... The shipping methods this rule will apply to. Shi…" at bounding box center [326, 219] width 412 height 160
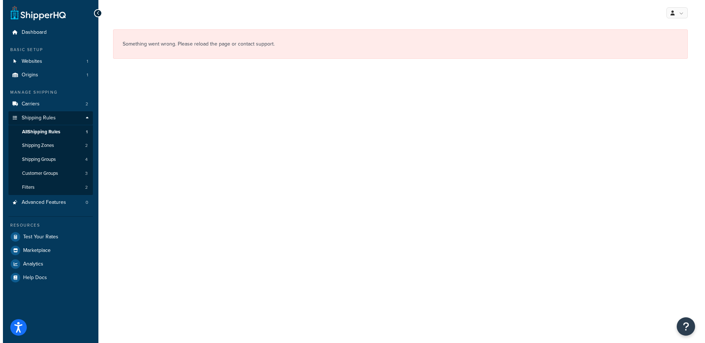
scroll to position [0, 0]
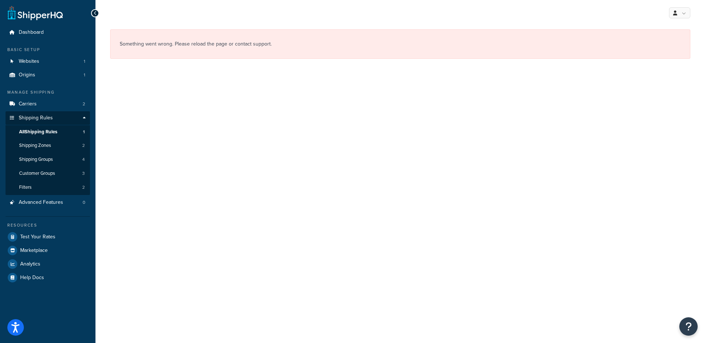
click at [123, 261] on div "My Profile Billing Global Settings Contact Us Logout Something went wrong. Plea…" at bounding box center [399, 171] width 609 height 343
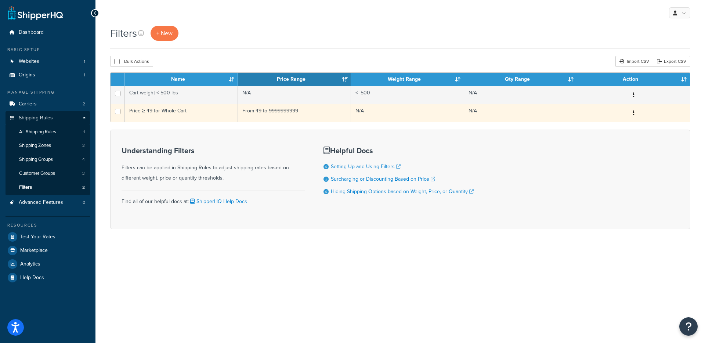
click at [212, 115] on td "Price ≥ 49 for Whole Cart" at bounding box center [181, 113] width 113 height 18
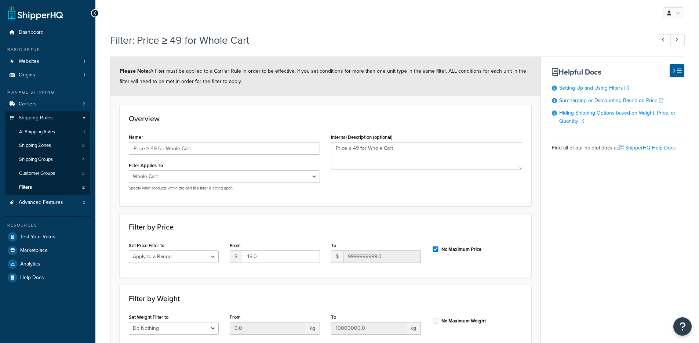
select select "range"
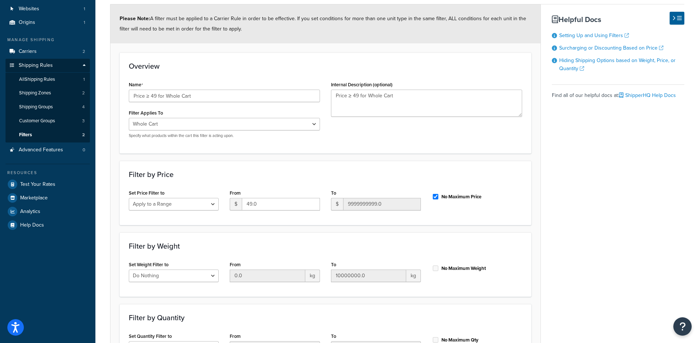
scroll to position [104, 0]
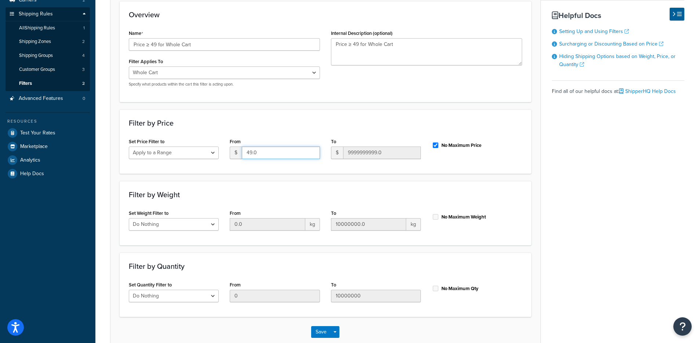
drag, startPoint x: 281, startPoint y: 153, endPoint x: 236, endPoint y: 153, distance: 44.4
click at [236, 152] on div "$ 49.0" at bounding box center [275, 152] width 90 height 12
click at [253, 191] on h3 "Filter by Weight" at bounding box center [325, 195] width 393 height 8
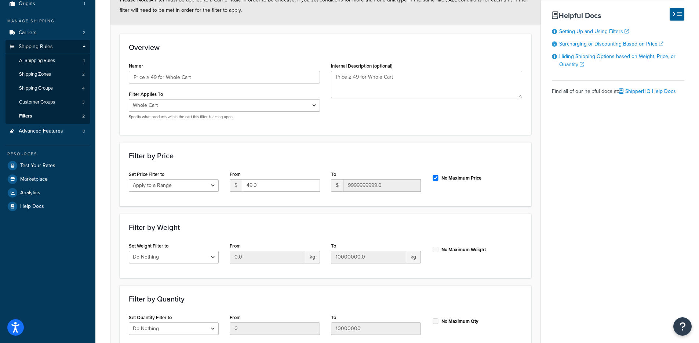
scroll to position [0, 0]
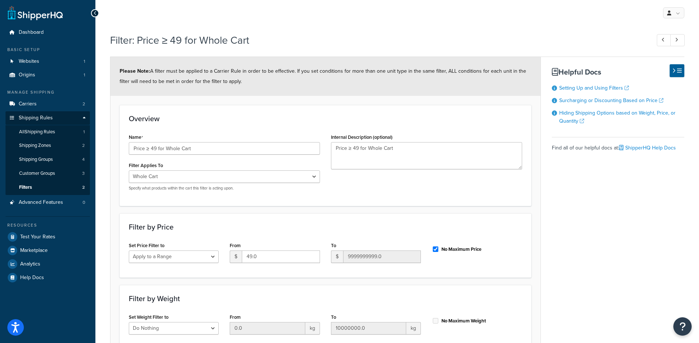
click at [414, 87] on div "Please Note: A filter must be applied to a Carrier Rule in order to be effectiv…" at bounding box center [325, 76] width 430 height 39
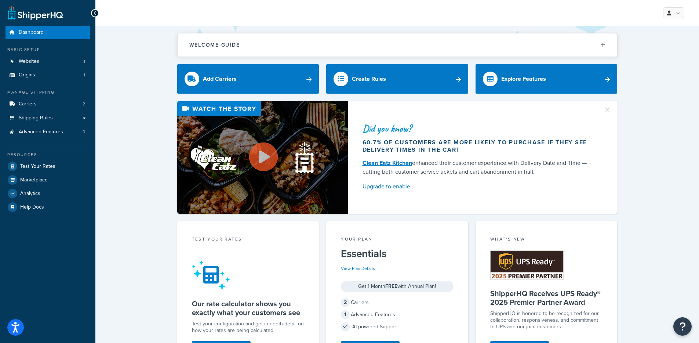
drag, startPoint x: 121, startPoint y: 114, endPoint x: 95, endPoint y: 62, distance: 58.3
click at [121, 114] on div "Did you know? 60.7% of customers are more likely to purchase if they see delive…" at bounding box center [397, 157] width 574 height 113
click at [66, 69] on link "Origins 1" at bounding box center [48, 75] width 84 height 14
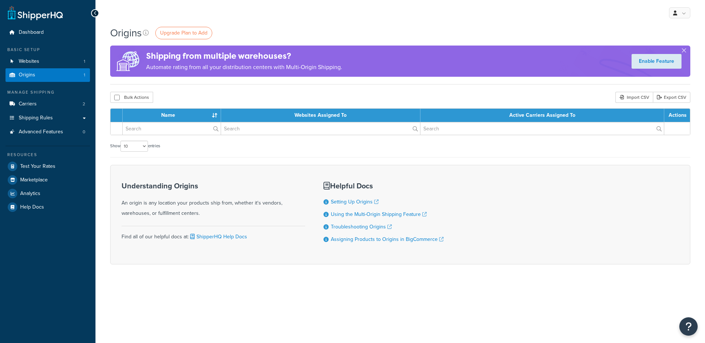
click at [73, 61] on link "Websites 1" at bounding box center [48, 62] width 84 height 14
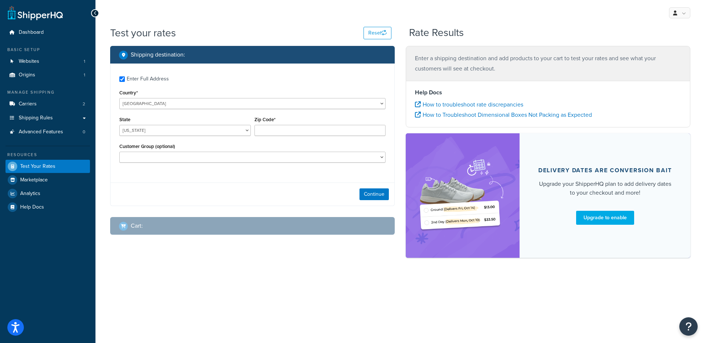
checkbox input "true"
type input "60632"
select select "IL"
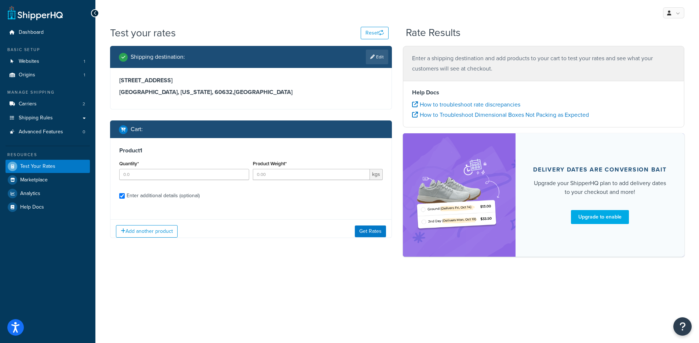
checkbox input "true"
type input "1"
type input "0.0284"
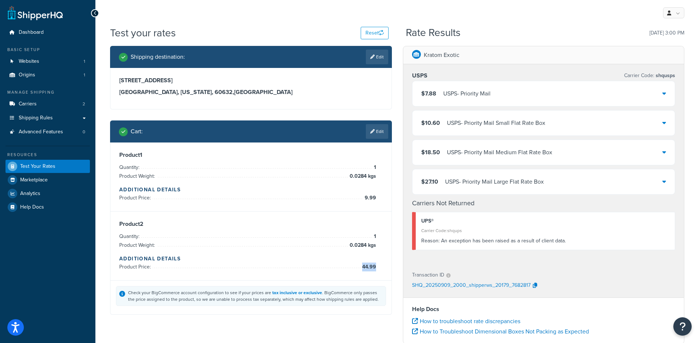
drag, startPoint x: 384, startPoint y: 266, endPoint x: 375, endPoint y: 267, distance: 8.5
click at [375, 267] on div "Product 2 Quantity: 1 Product Weight: 0.0284 kgs Additional Details Product Pri…" at bounding box center [250, 245] width 281 height 69
click at [481, 92] on div "USPS - Priority Mail" at bounding box center [466, 93] width 47 height 10
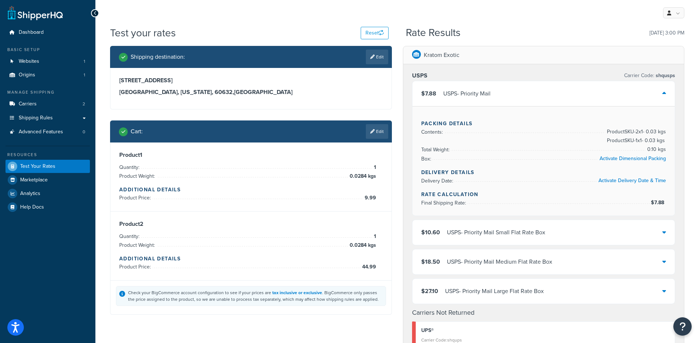
click at [490, 96] on div "USPS - Priority Mail" at bounding box center [466, 93] width 47 height 10
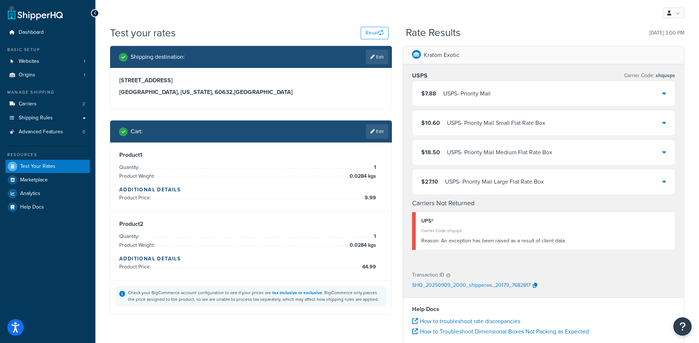
click at [449, 96] on div "USPS - Priority Mail" at bounding box center [466, 93] width 47 height 10
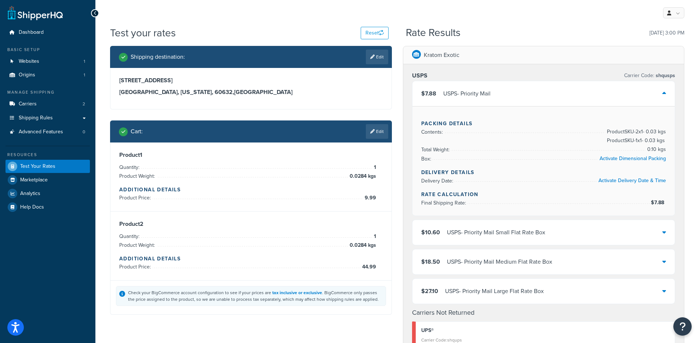
click at [441, 93] on div "$7.88 USPS - Priority Mail" at bounding box center [455, 93] width 69 height 10
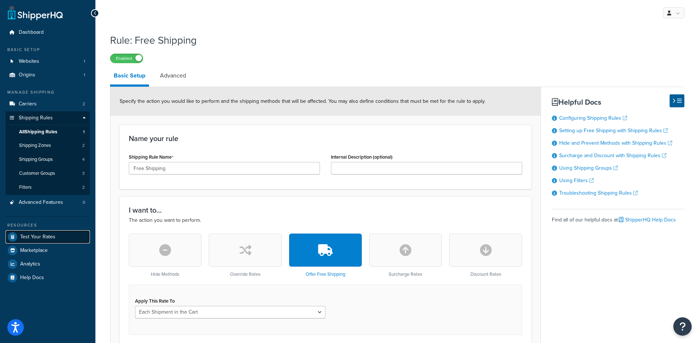
click at [55, 239] on link "Test Your Rates" at bounding box center [48, 236] width 84 height 13
